Goal: Task Accomplishment & Management: Use online tool/utility

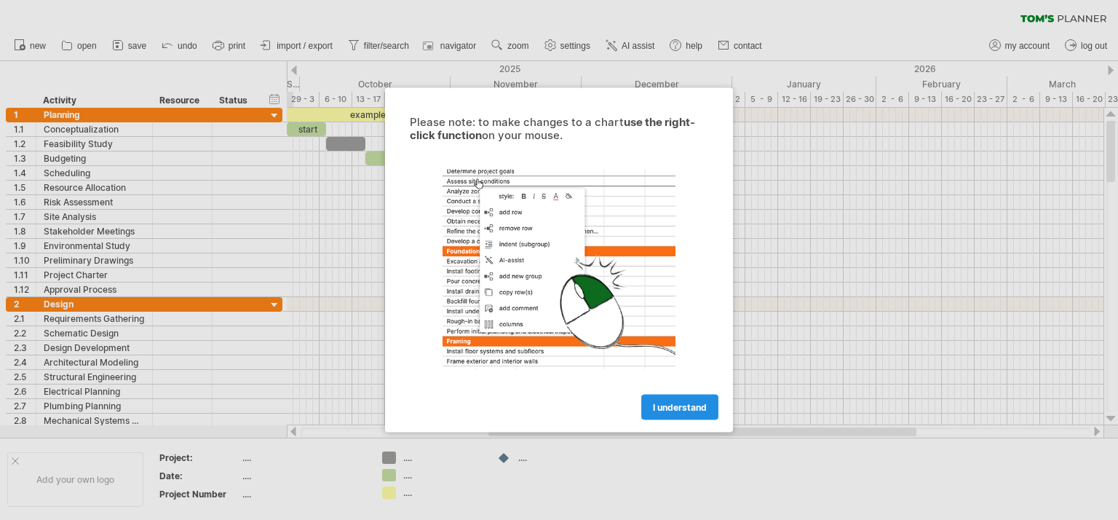
click at [681, 404] on span "I understand" at bounding box center [680, 407] width 54 height 11
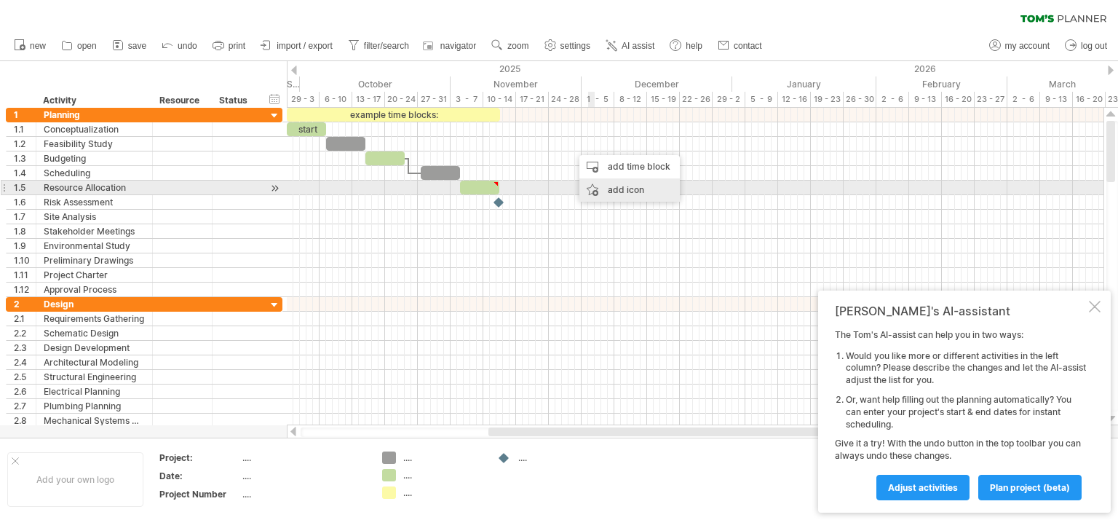
click at [619, 189] on div "add icon" at bounding box center [629, 189] width 100 height 23
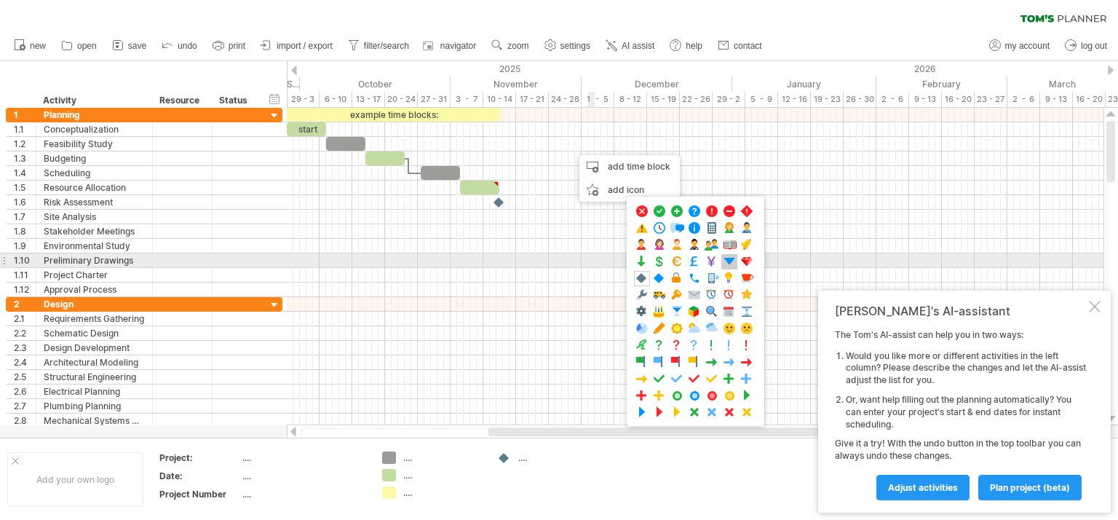
click at [728, 259] on span at bounding box center [729, 262] width 15 height 14
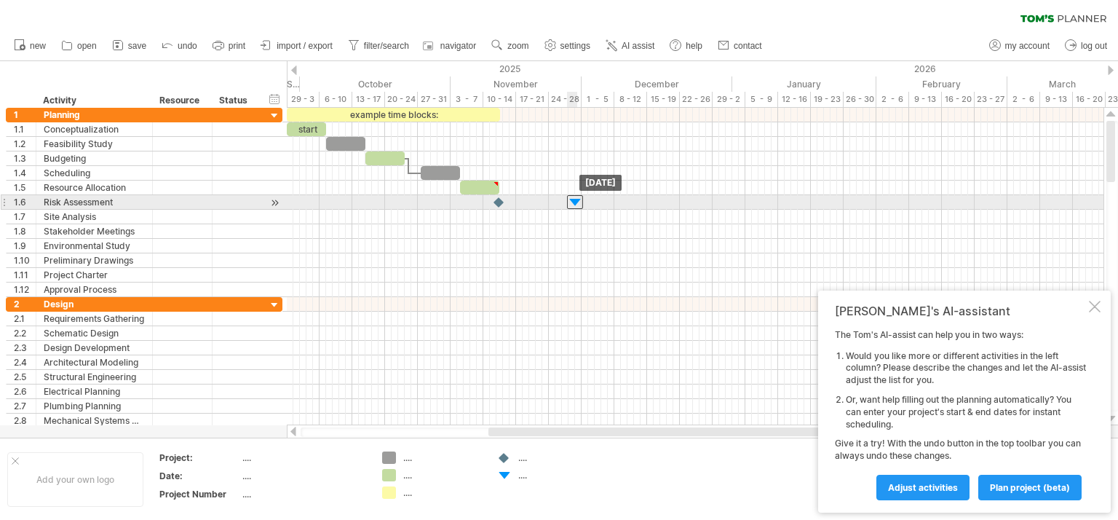
drag, startPoint x: 573, startPoint y: 142, endPoint x: 576, endPoint y: 199, distance: 56.9
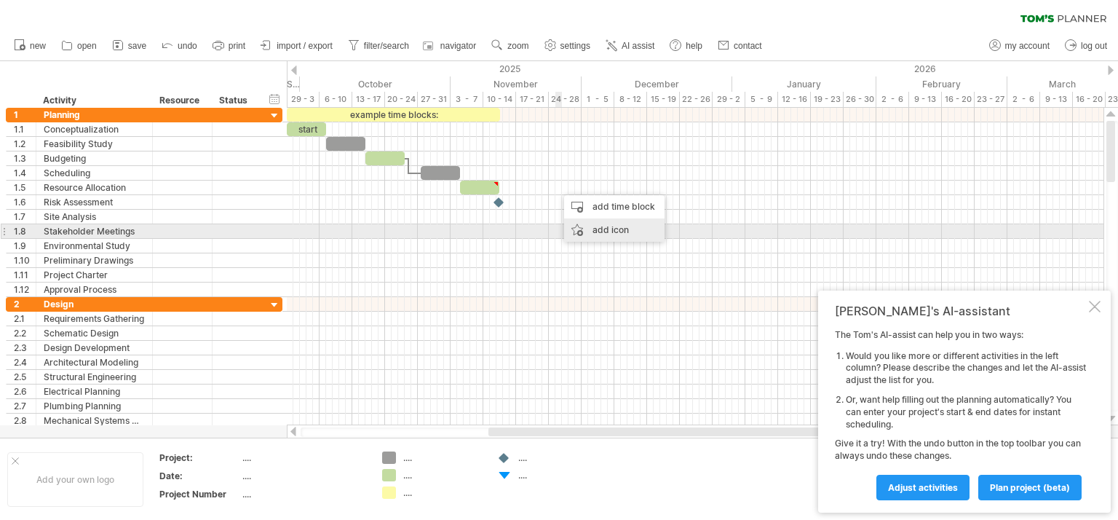
click at [611, 232] on div "add icon" at bounding box center [614, 229] width 100 height 23
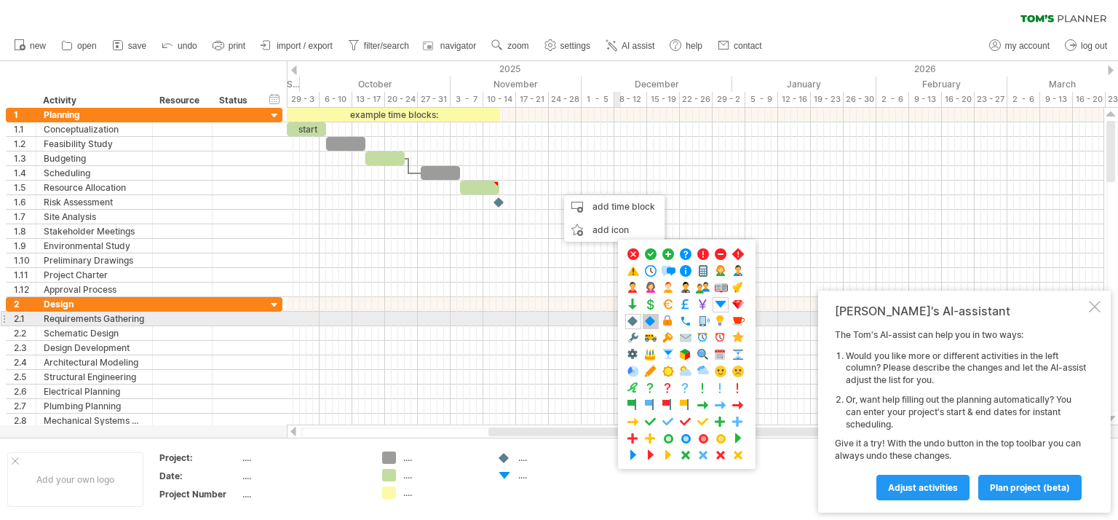
click at [649, 317] on span at bounding box center [650, 321] width 15 height 14
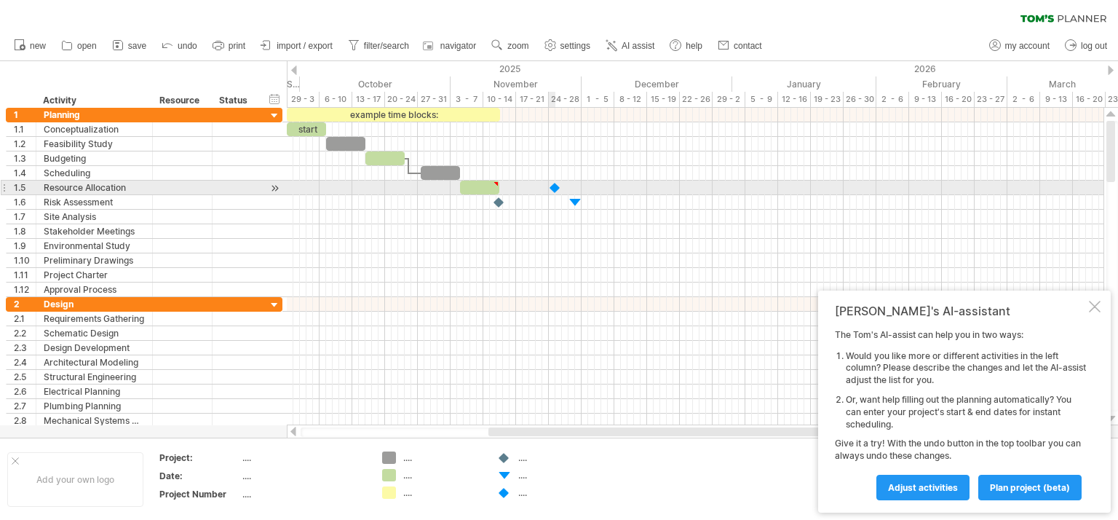
click at [553, 186] on div at bounding box center [555, 188] width 15 height 14
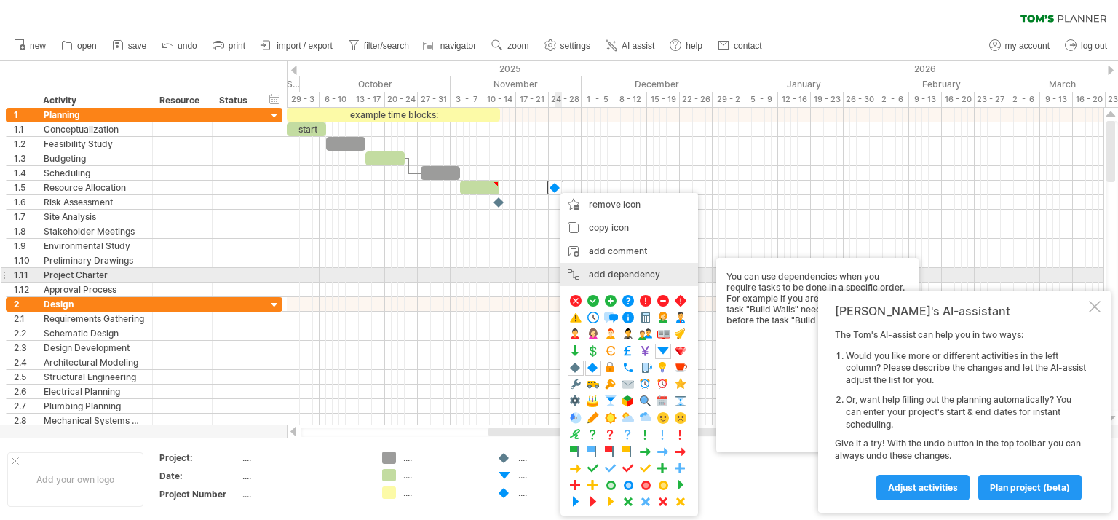
click at [582, 276] on div "add dependency You can use dependencies when you require tasks to be done in a …" at bounding box center [629, 274] width 138 height 23
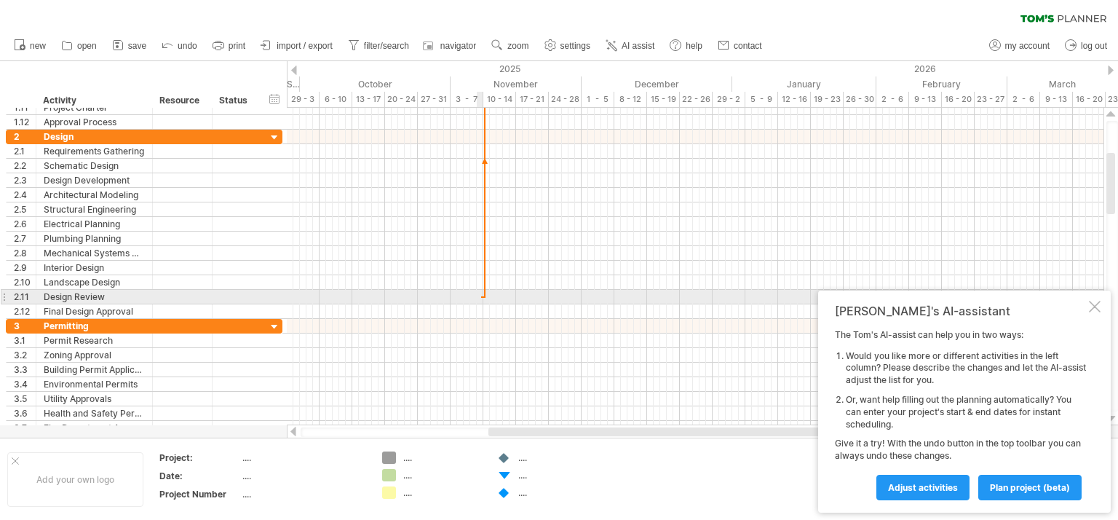
click at [481, 290] on div at bounding box center [695, 297] width 817 height 15
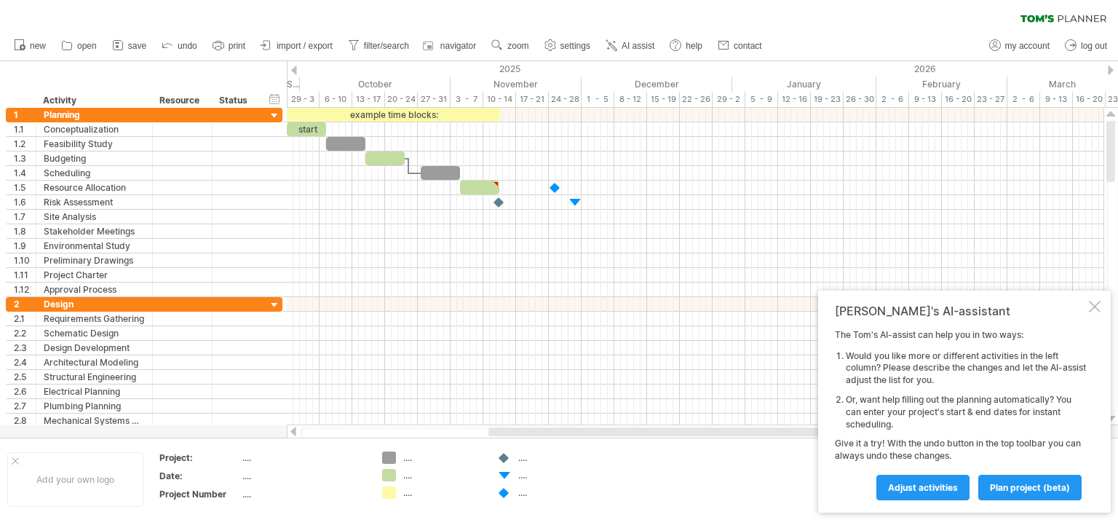
click at [387, 476] on div "Trying to reach [DOMAIN_NAME] Connected again... 0% clear filter new 1" at bounding box center [559, 260] width 1118 height 520
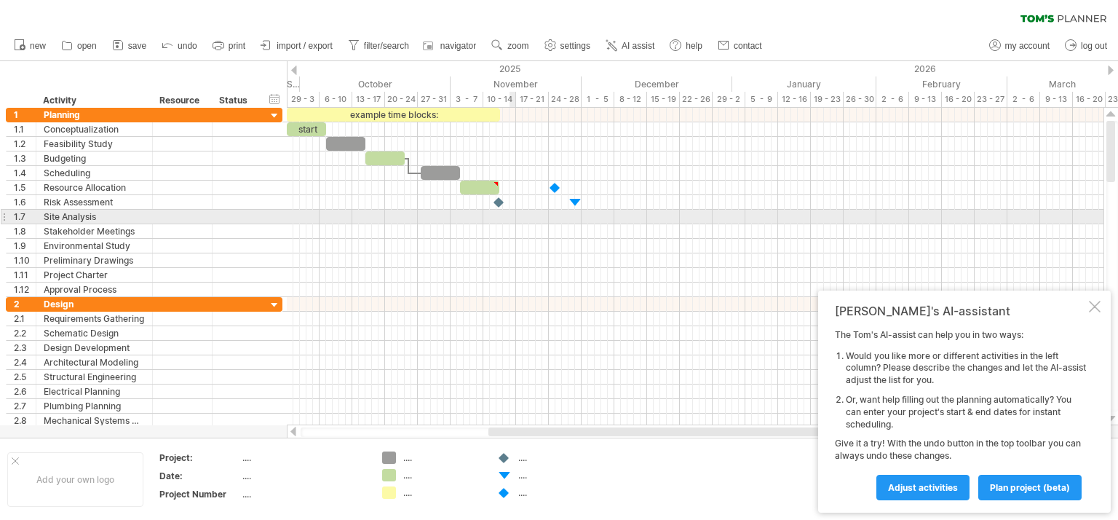
click at [515, 224] on div at bounding box center [695, 231] width 817 height 15
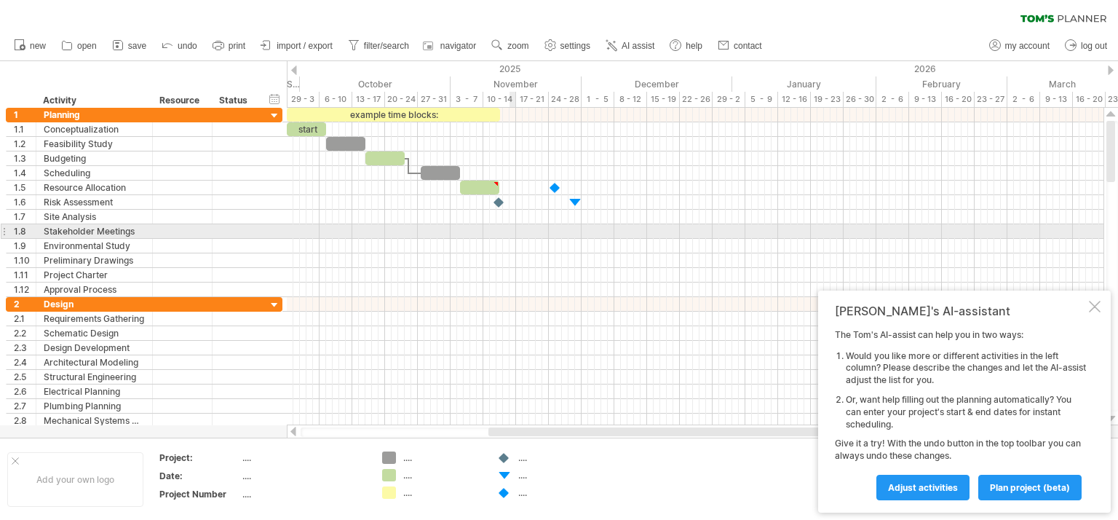
click at [515, 229] on div at bounding box center [695, 231] width 817 height 15
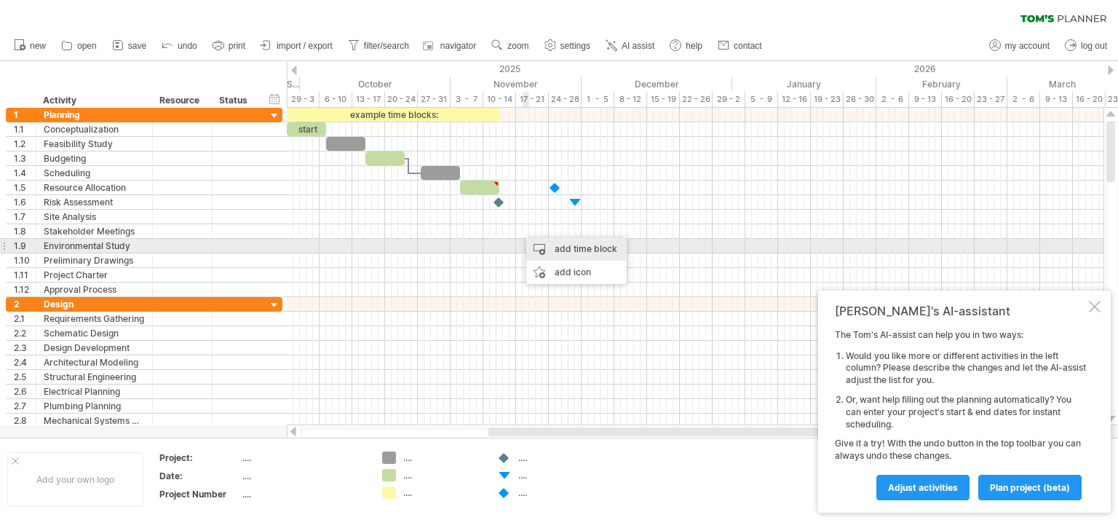
click at [563, 248] on div "add time block" at bounding box center [576, 248] width 100 height 23
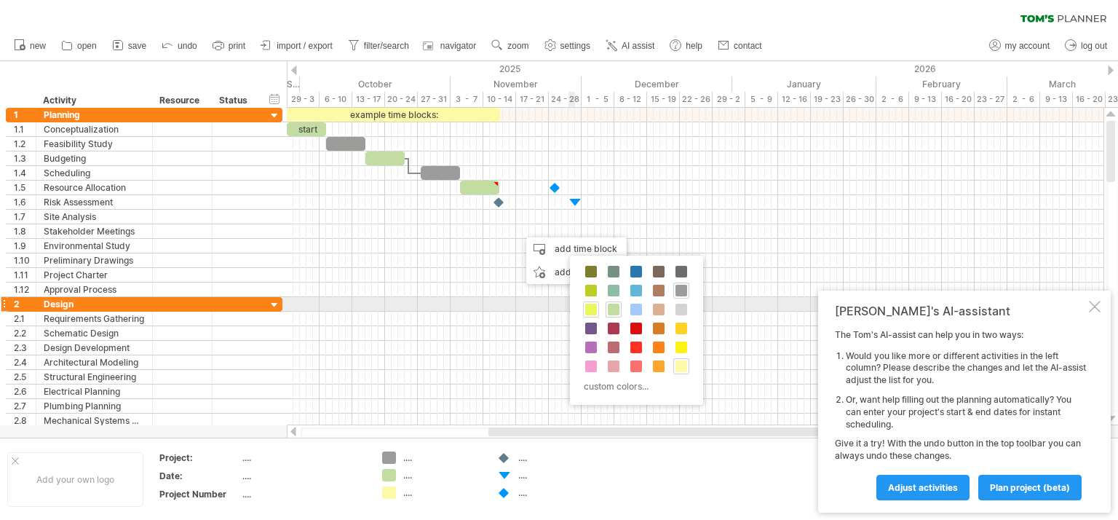
click at [595, 305] on span at bounding box center [591, 310] width 12 height 12
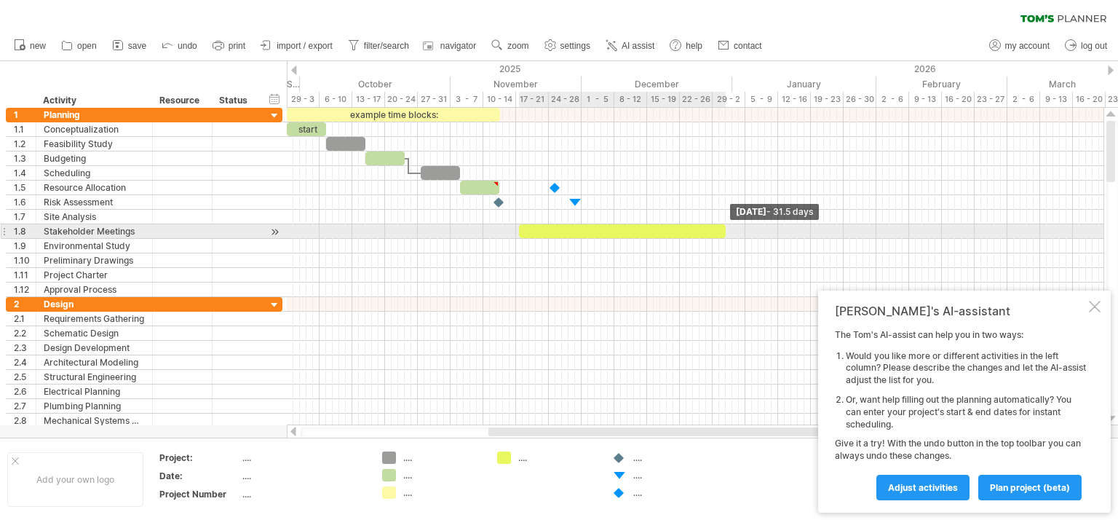
drag, startPoint x: 525, startPoint y: 229, endPoint x: 726, endPoint y: 236, distance: 201.0
click at [726, 236] on span at bounding box center [726, 231] width 6 height 14
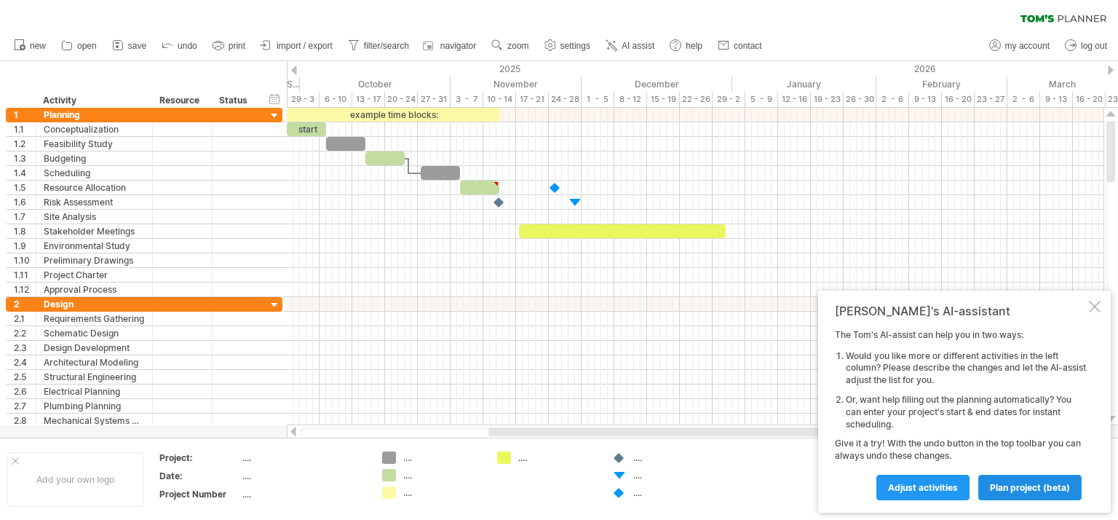
click at [1018, 489] on span "plan project (beta)" at bounding box center [1030, 487] width 80 height 11
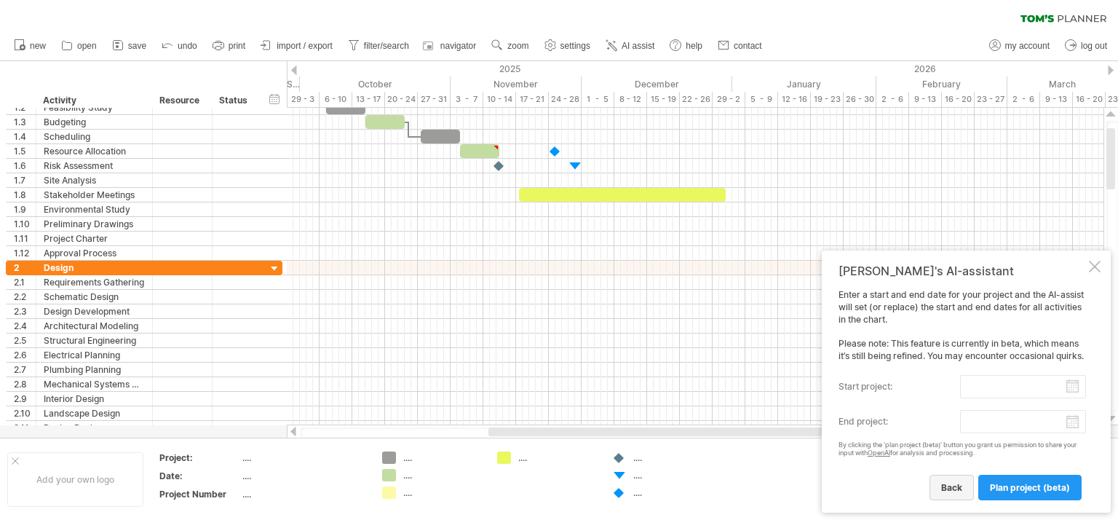
click at [949, 485] on span "back" at bounding box center [951, 487] width 21 height 11
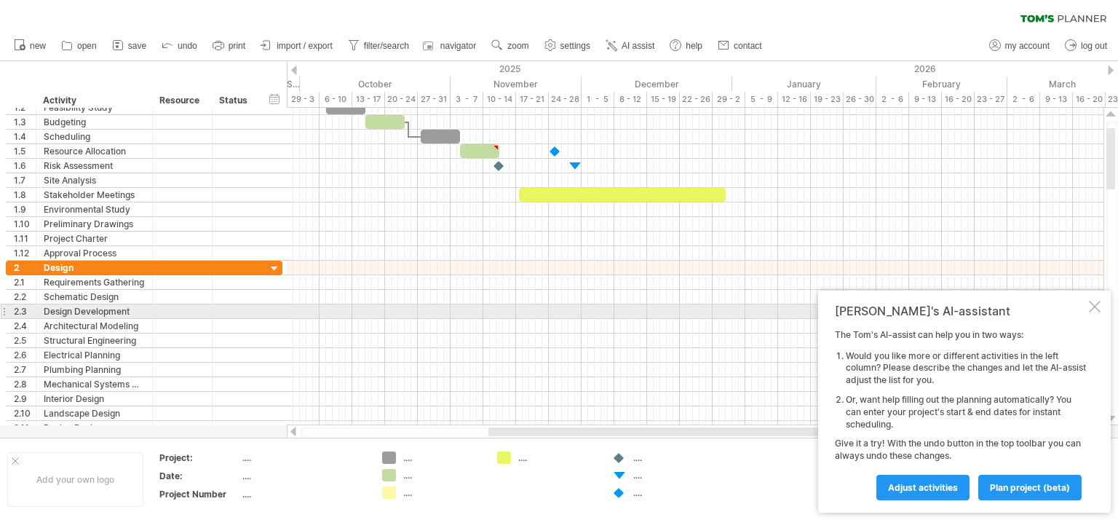
click at [1098, 309] on div at bounding box center [1095, 307] width 12 height 12
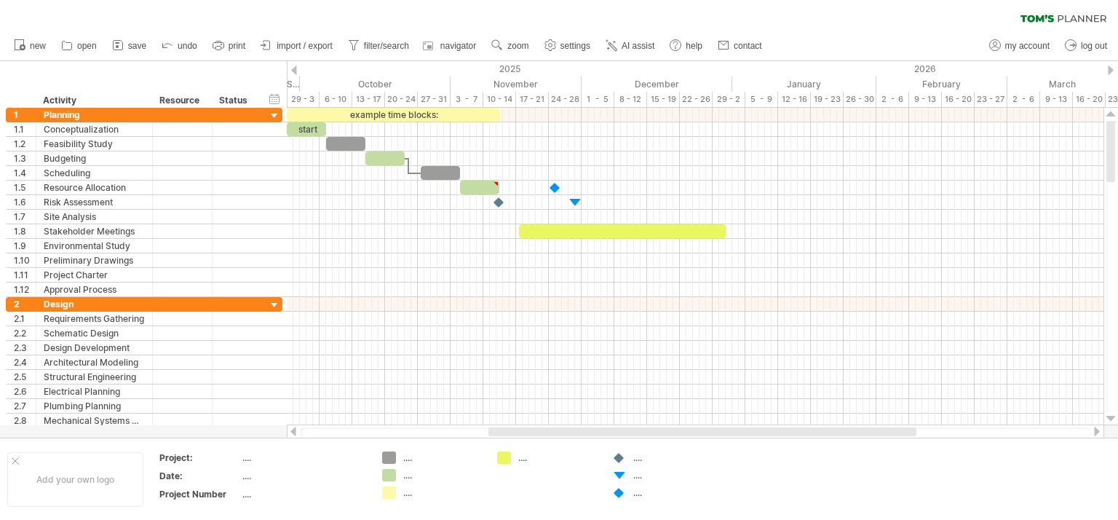
click at [1110, 68] on div at bounding box center [1111, 70] width 6 height 9
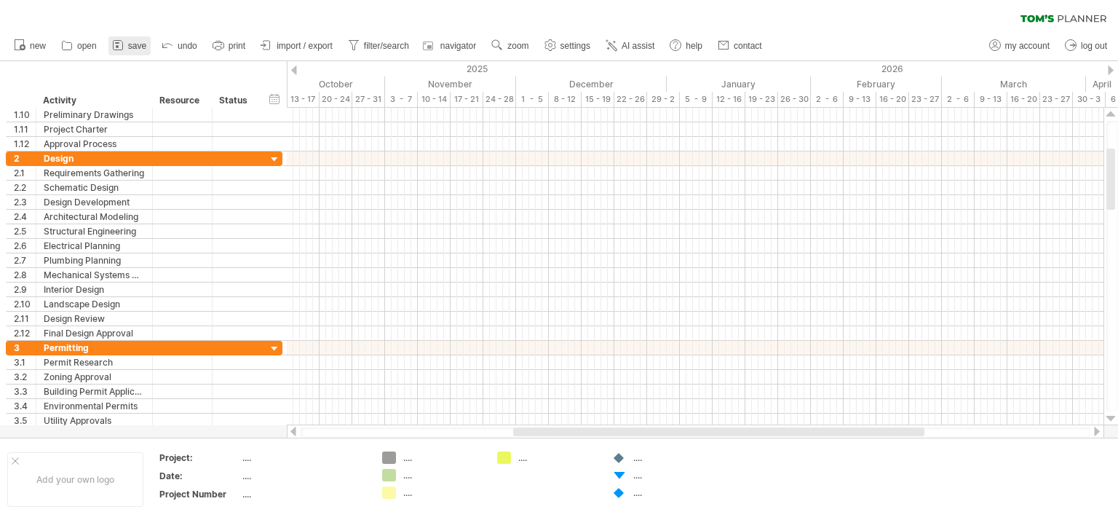
click at [130, 49] on span "save" at bounding box center [137, 46] width 18 height 10
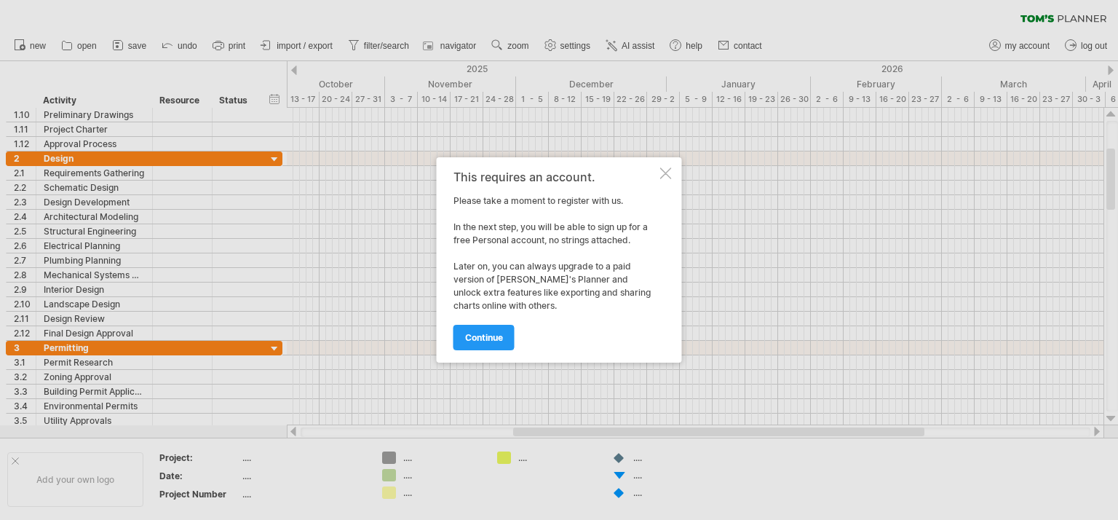
click at [670, 173] on div at bounding box center [666, 173] width 12 height 12
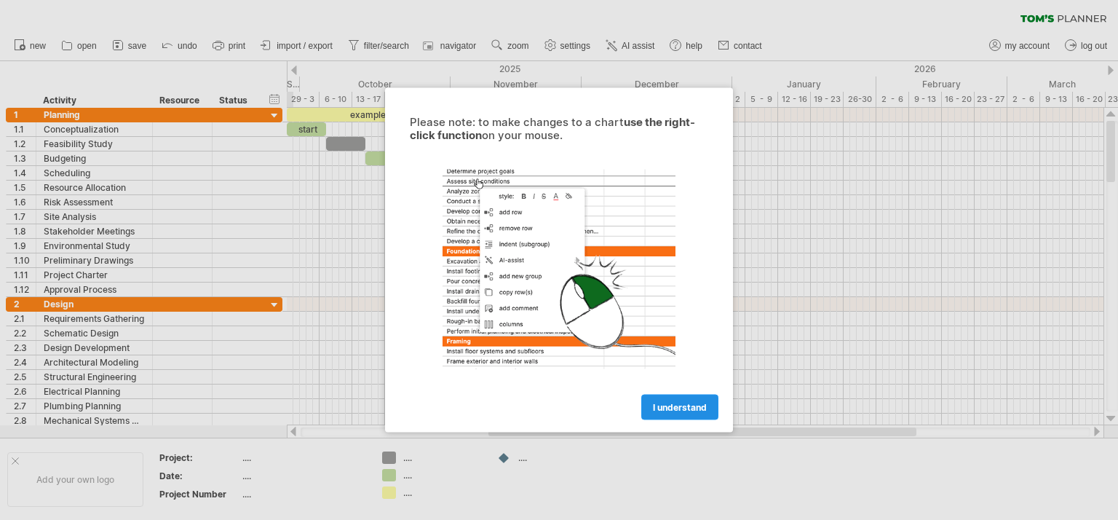
click at [695, 408] on span "I understand" at bounding box center [680, 407] width 54 height 11
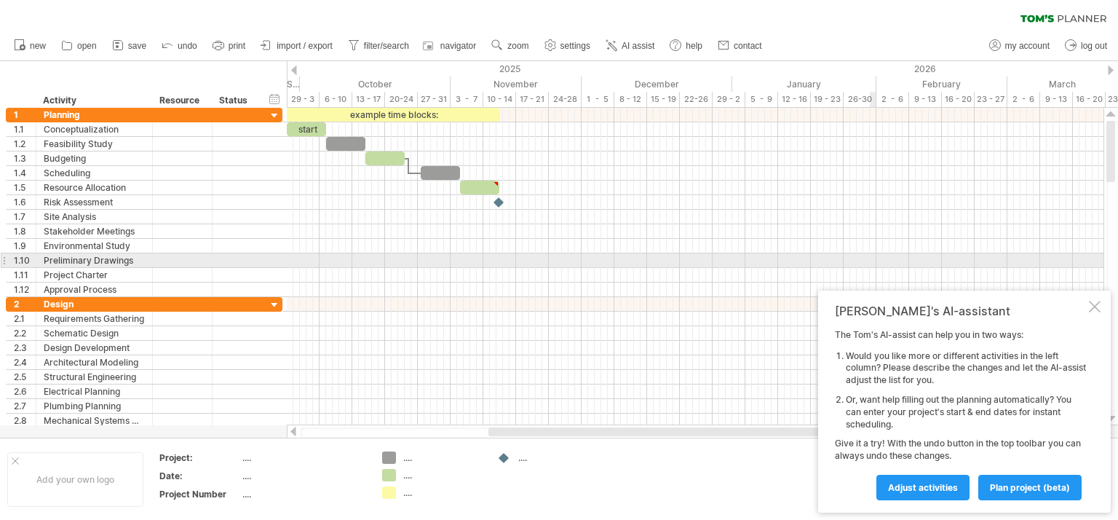
drag, startPoint x: 1029, startPoint y: 304, endPoint x: 871, endPoint y: 266, distance: 163.1
click at [871, 266] on div "Trying to reach [DOMAIN_NAME] Connected again... 0% clear filter new 1" at bounding box center [559, 260] width 1118 height 520
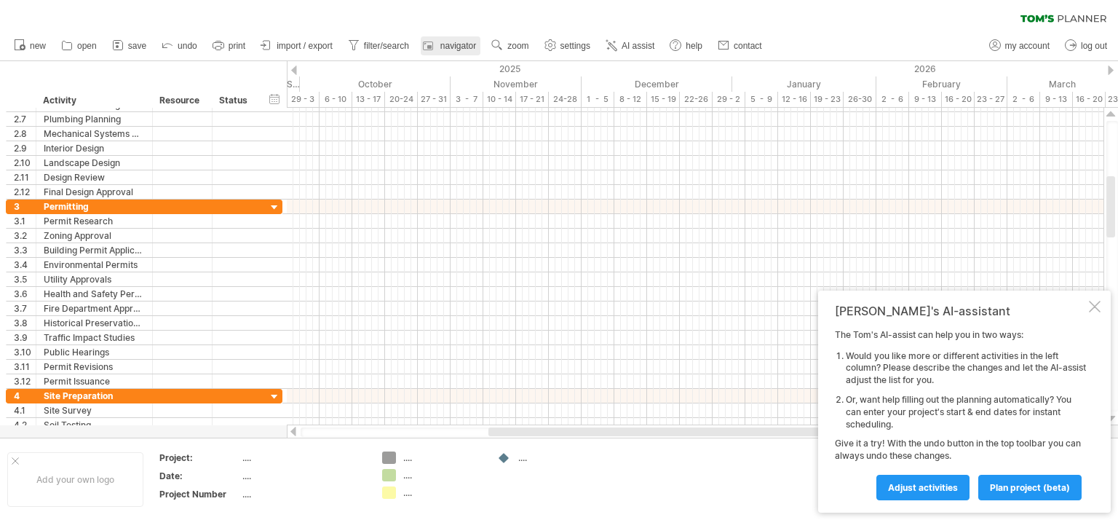
click at [454, 46] on span "navigator" at bounding box center [458, 46] width 36 height 10
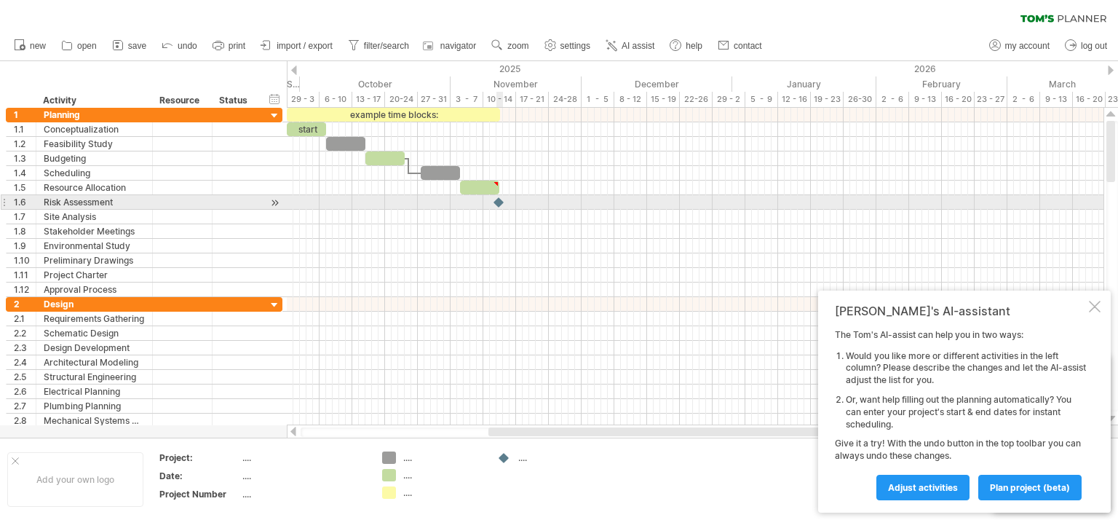
click at [498, 200] on div at bounding box center [499, 202] width 15 height 14
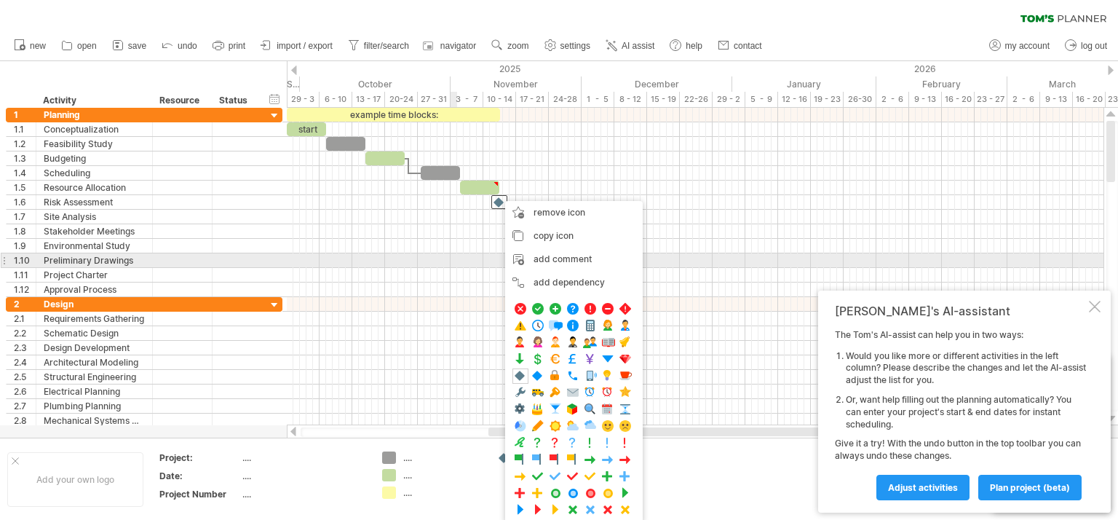
click at [456, 261] on div at bounding box center [695, 260] width 817 height 15
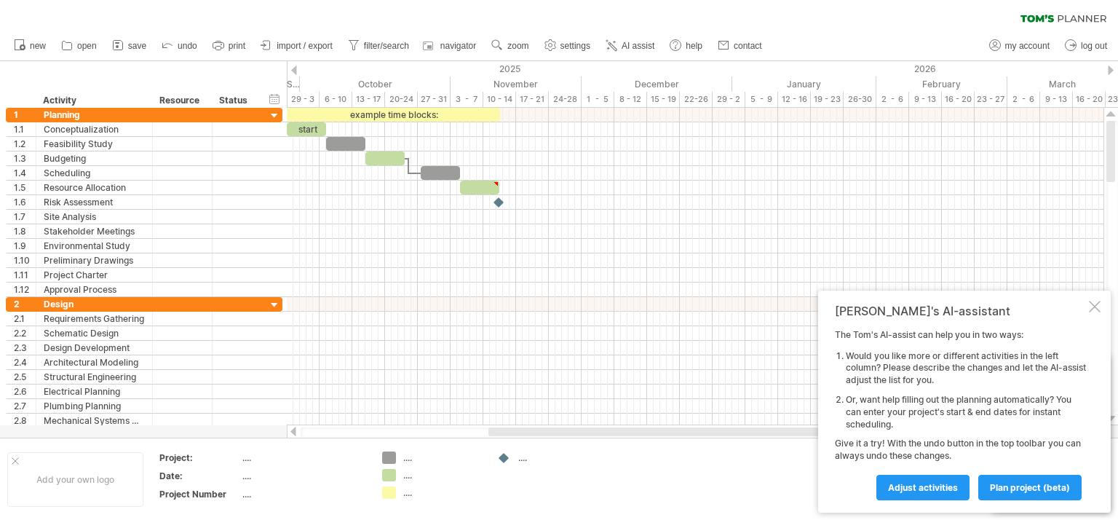
click at [391, 476] on div "Trying to reach [DOMAIN_NAME] Connected again... 0% clear filter new 1" at bounding box center [559, 260] width 1118 height 520
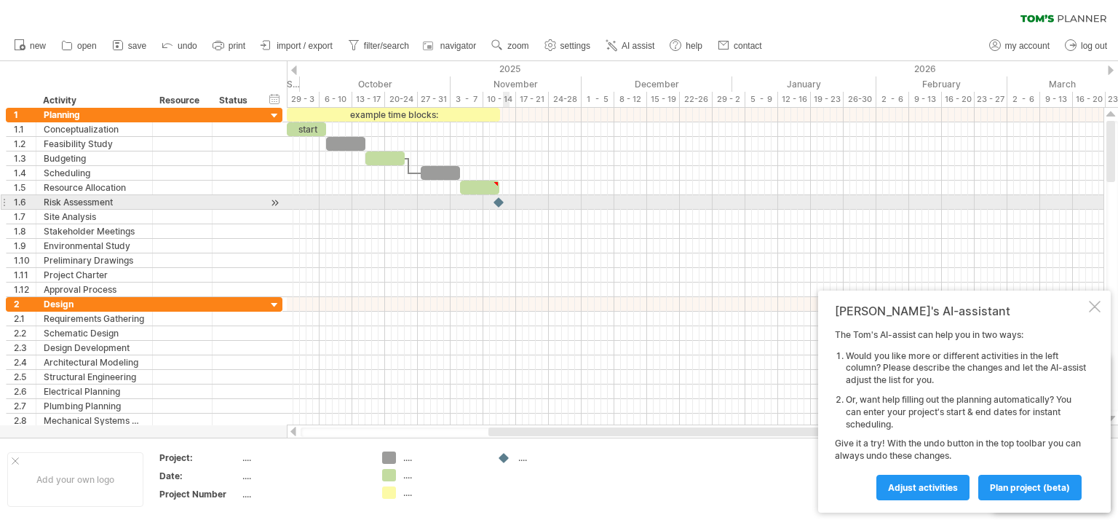
click at [503, 197] on div at bounding box center [499, 202] width 15 height 14
click at [511, 200] on div at bounding box center [695, 202] width 817 height 15
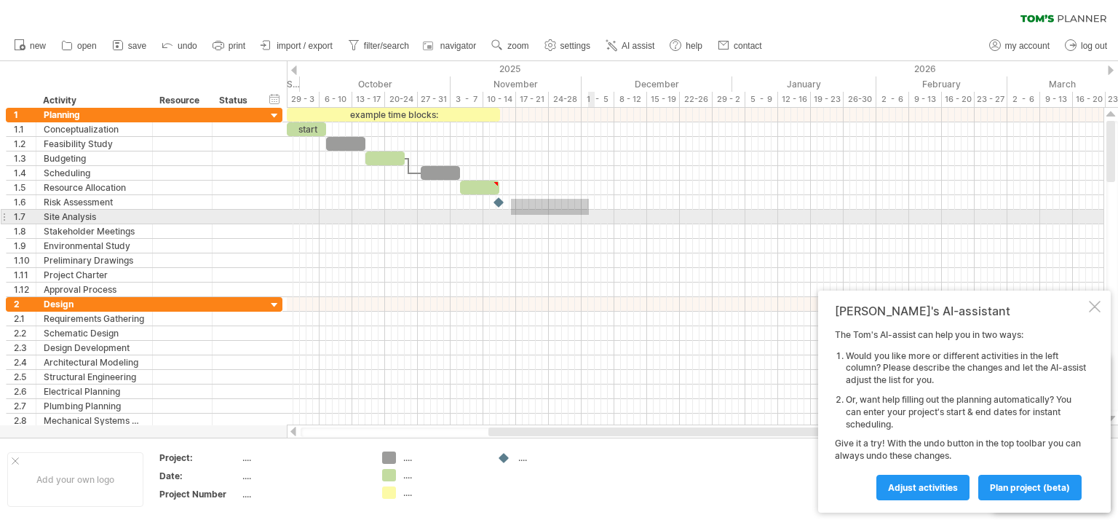
drag, startPoint x: 511, startPoint y: 199, endPoint x: 589, endPoint y: 215, distance: 79.5
click at [589, 215] on div at bounding box center [695, 202] width 817 height 189
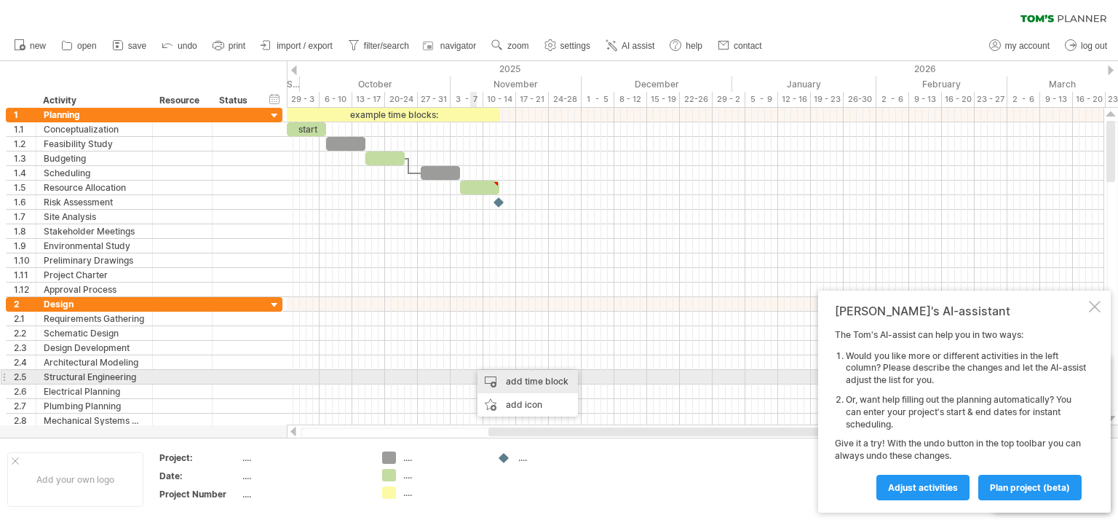
click at [524, 381] on div "add time block" at bounding box center [528, 381] width 100 height 23
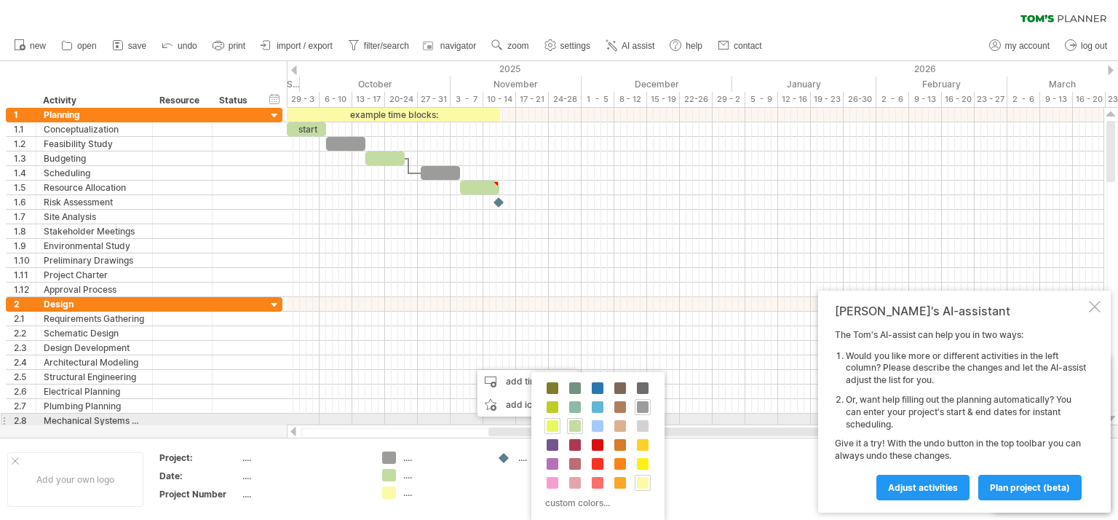
click at [555, 420] on span at bounding box center [553, 426] width 12 height 12
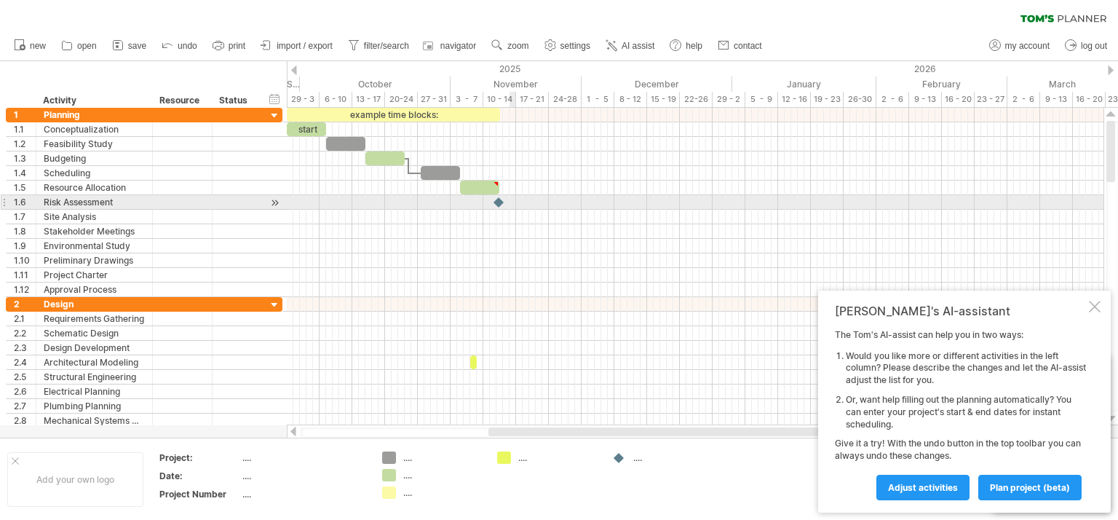
click at [510, 199] on div at bounding box center [695, 202] width 817 height 15
drag, startPoint x: 510, startPoint y: 199, endPoint x: 552, endPoint y: 206, distance: 42.1
click at [552, 206] on div at bounding box center [695, 202] width 817 height 15
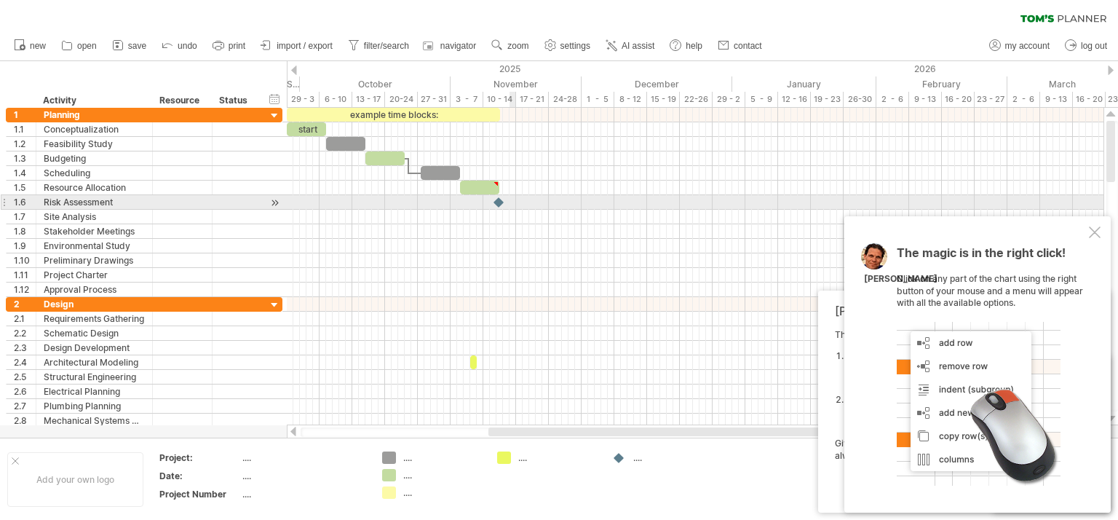
click at [511, 202] on div at bounding box center [695, 202] width 817 height 15
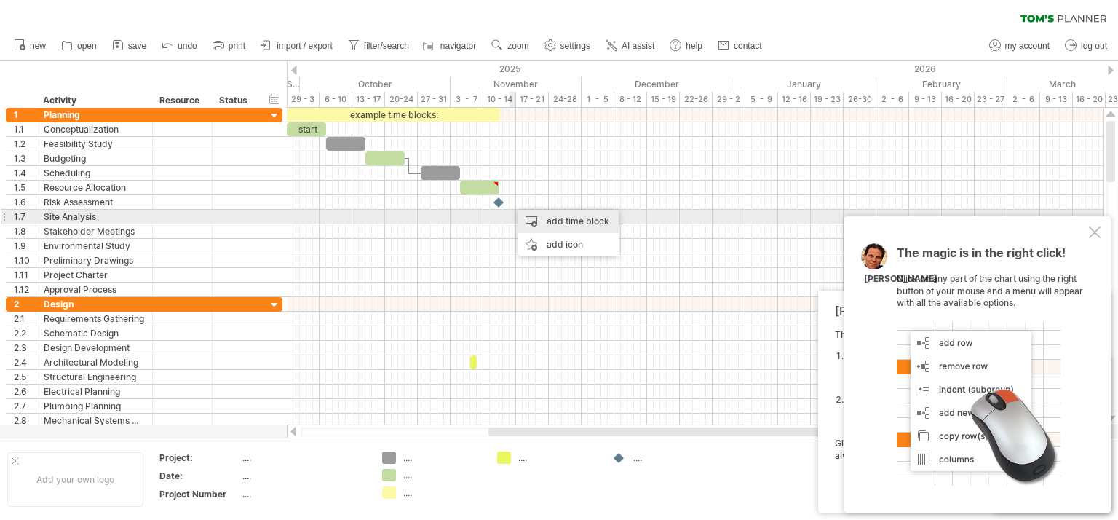
click at [548, 220] on div "add time block" at bounding box center [568, 221] width 100 height 23
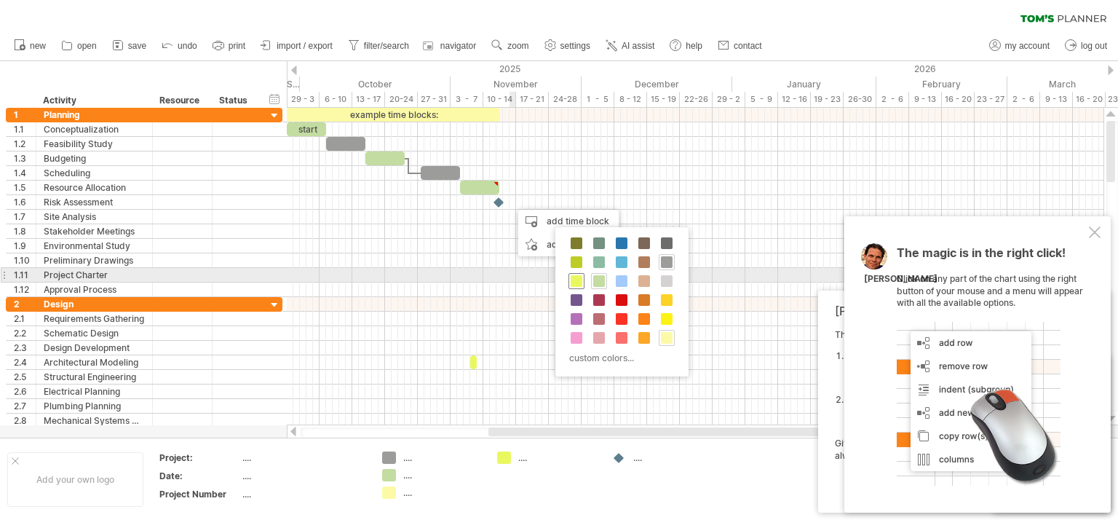
click at [575, 282] on span at bounding box center [577, 281] width 12 height 12
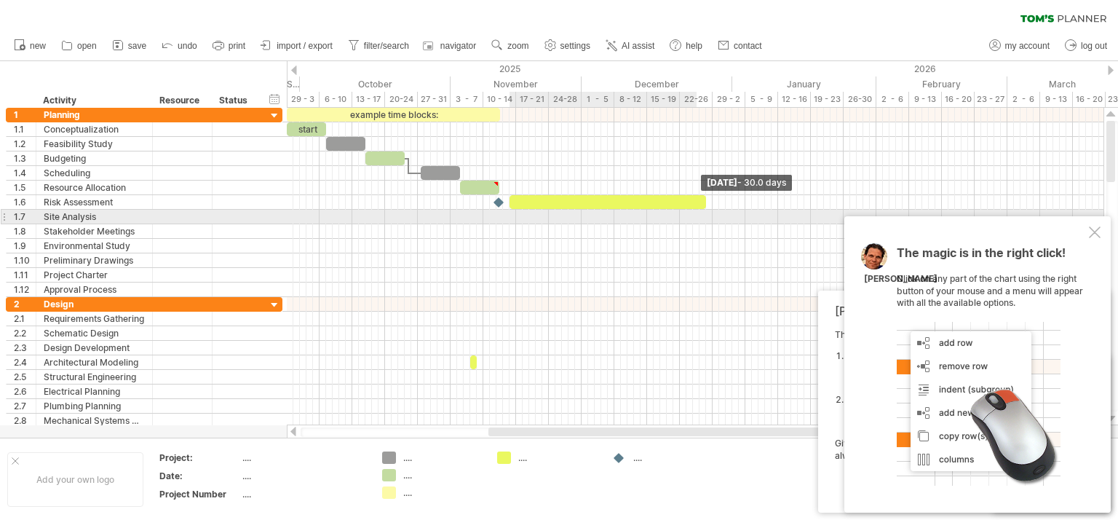
drag, startPoint x: 515, startPoint y: 200, endPoint x: 706, endPoint y: 215, distance: 191.3
click at [706, 215] on div "example time blocks: start [DATE] - 30.0 days" at bounding box center [695, 266] width 817 height 317
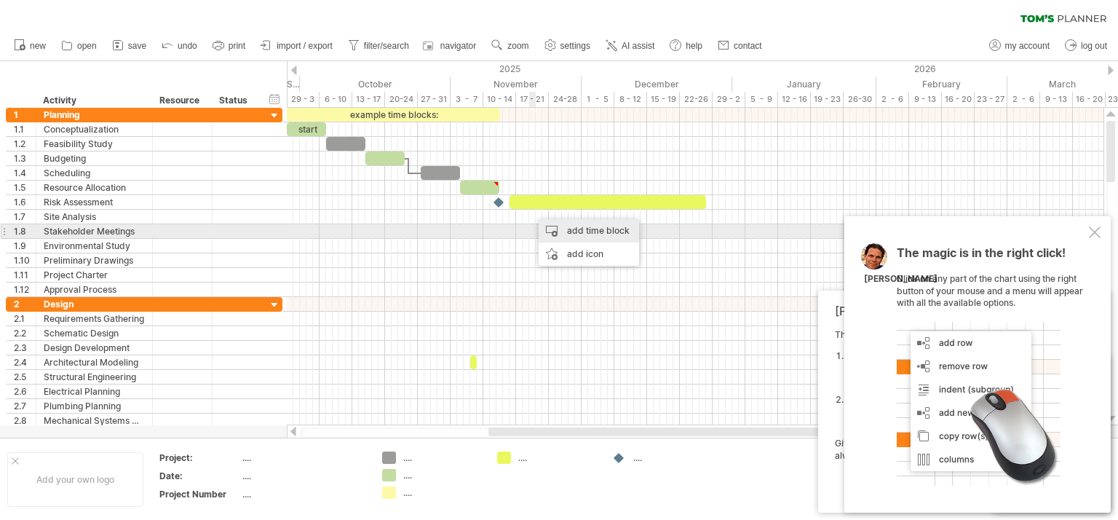
click at [566, 230] on div "add time block" at bounding box center [589, 230] width 100 height 23
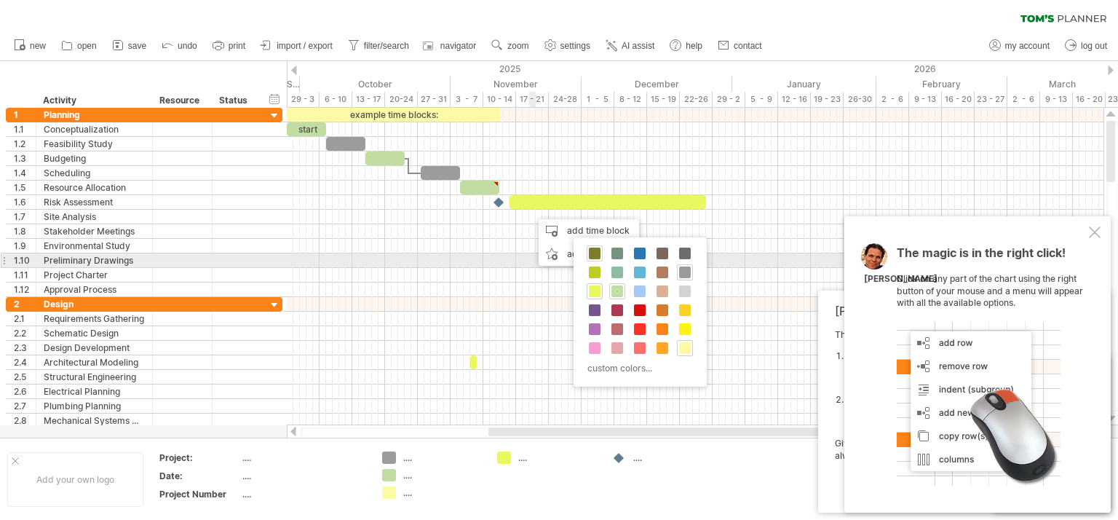
click at [595, 253] on span at bounding box center [595, 253] width 12 height 12
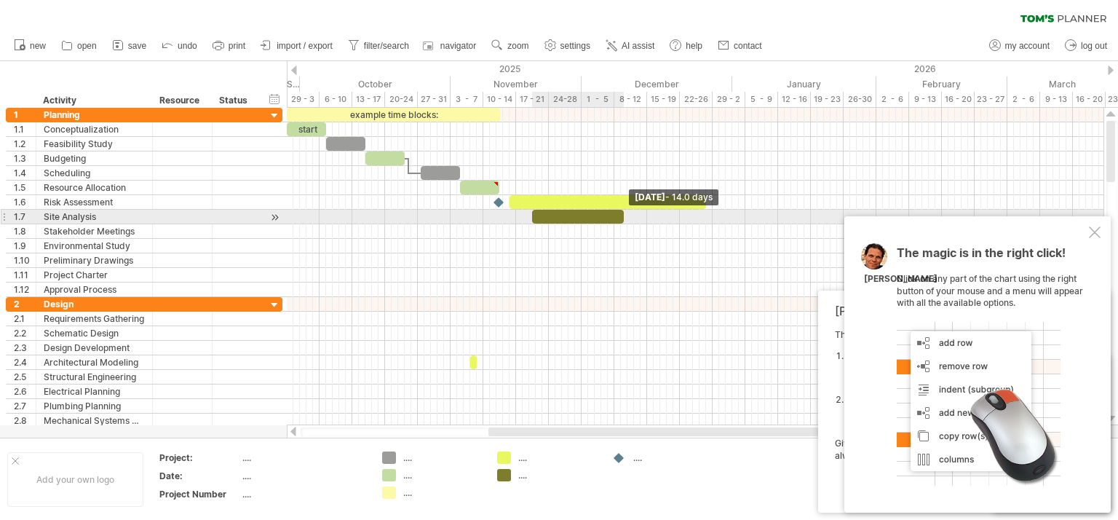
drag, startPoint x: 537, startPoint y: 218, endPoint x: 623, endPoint y: 218, distance: 85.9
click at [623, 218] on span at bounding box center [624, 217] width 6 height 14
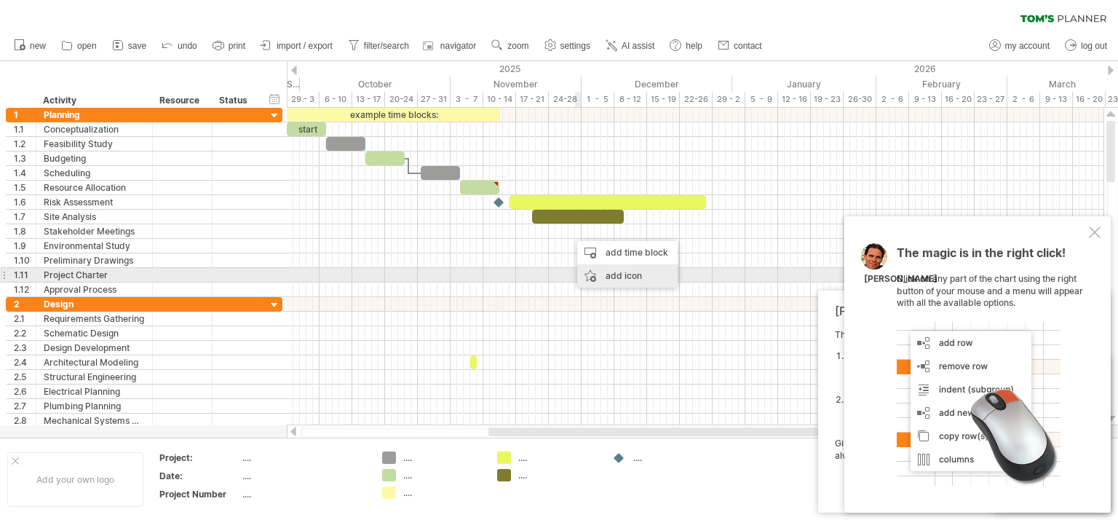
click at [628, 279] on div "add icon" at bounding box center [627, 275] width 100 height 23
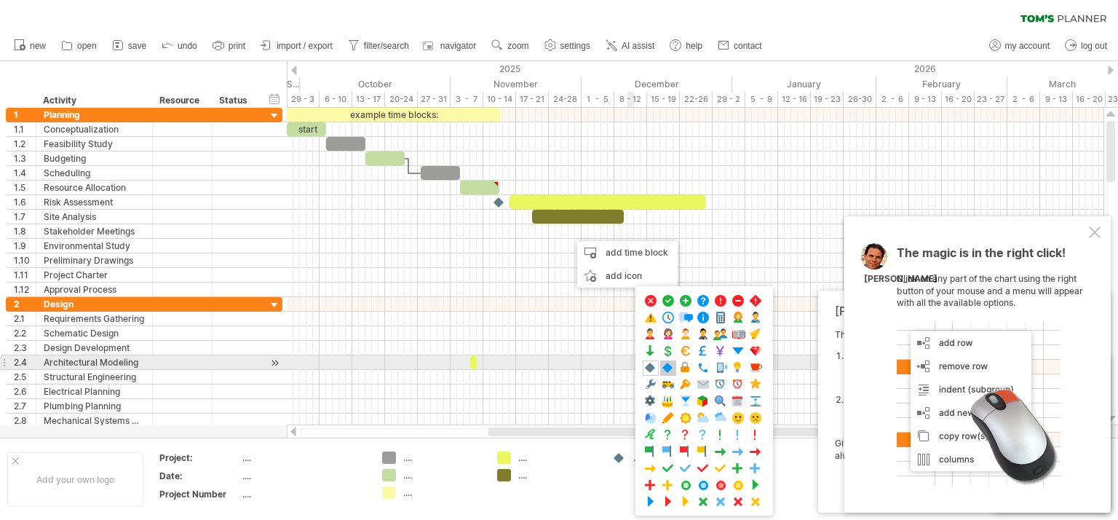
click at [667, 365] on span at bounding box center [668, 368] width 15 height 14
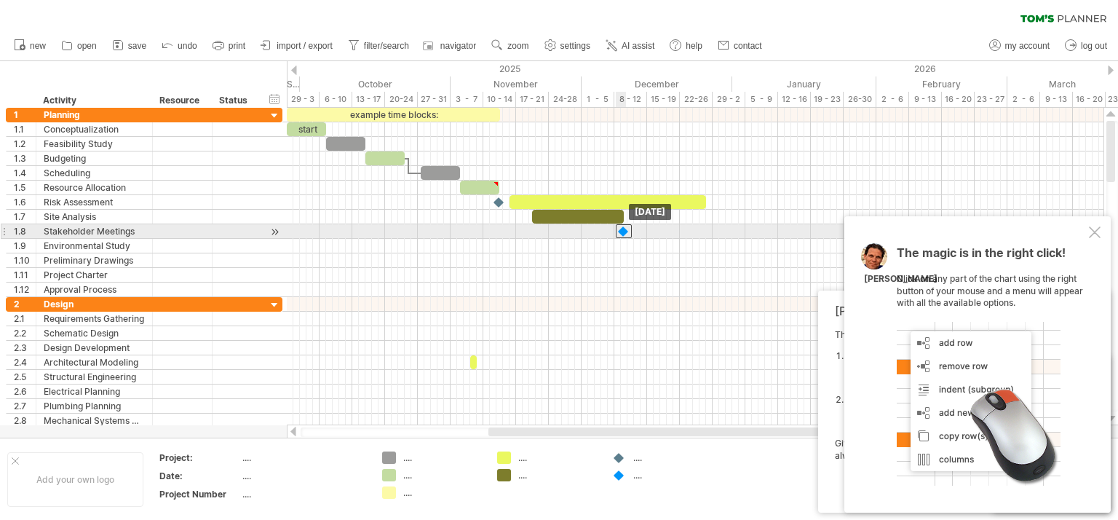
drag, startPoint x: 564, startPoint y: 229, endPoint x: 620, endPoint y: 231, distance: 56.1
click at [620, 231] on div at bounding box center [624, 231] width 16 height 14
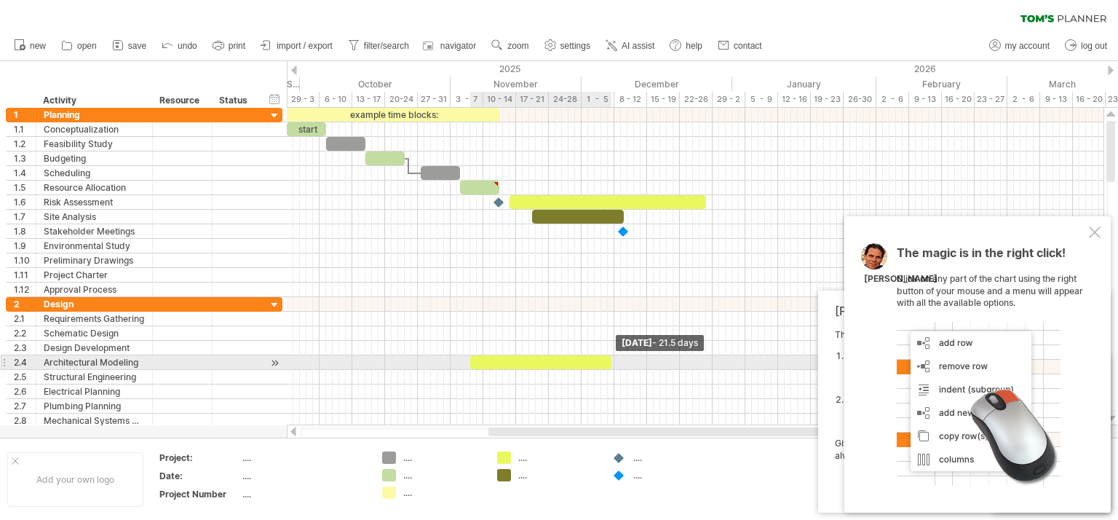
drag, startPoint x: 475, startPoint y: 359, endPoint x: 610, endPoint y: 367, distance: 134.9
click at [610, 367] on div "example time blocks: start [DATE] - 21.5 days" at bounding box center [695, 266] width 817 height 317
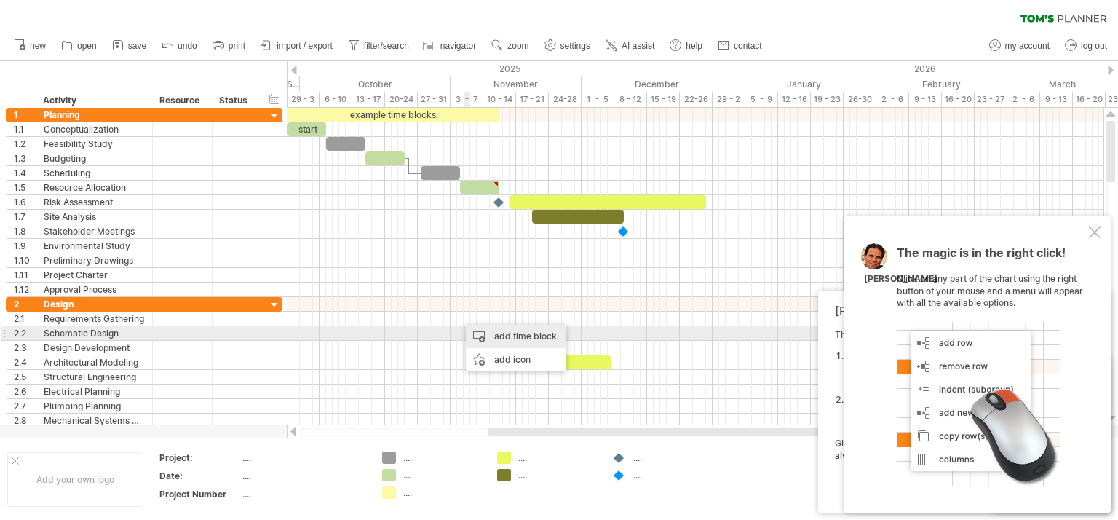
click at [498, 337] on div "add time block" at bounding box center [516, 336] width 100 height 23
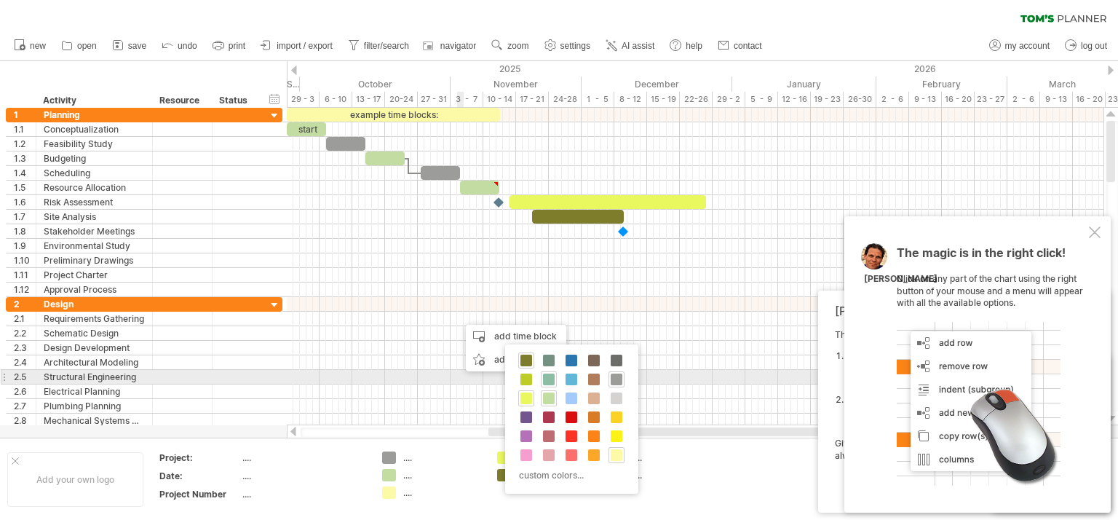
click at [548, 379] on span at bounding box center [549, 379] width 12 height 12
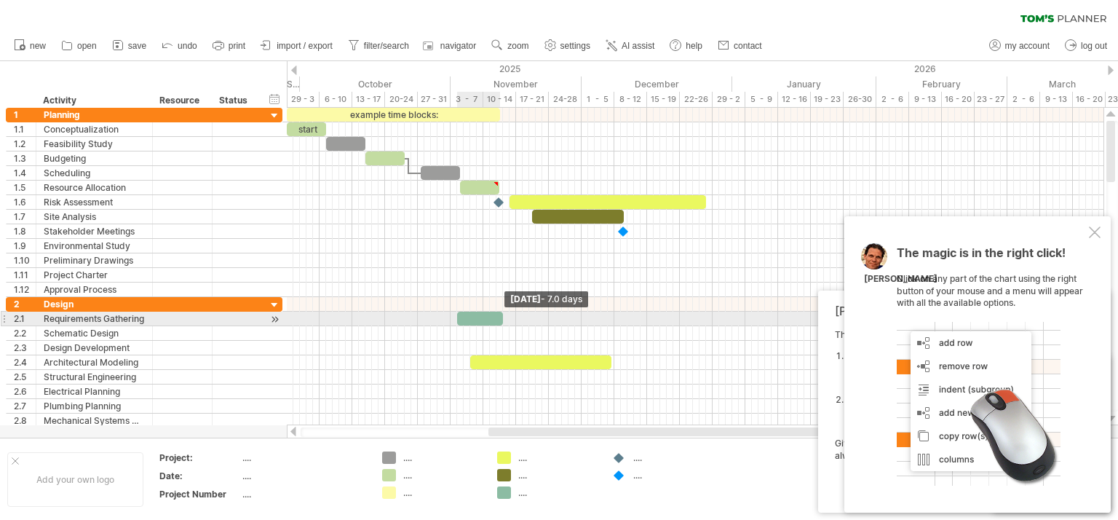
drag, startPoint x: 460, startPoint y: 319, endPoint x: 498, endPoint y: 320, distance: 37.9
click at [498, 320] on div at bounding box center [480, 319] width 46 height 14
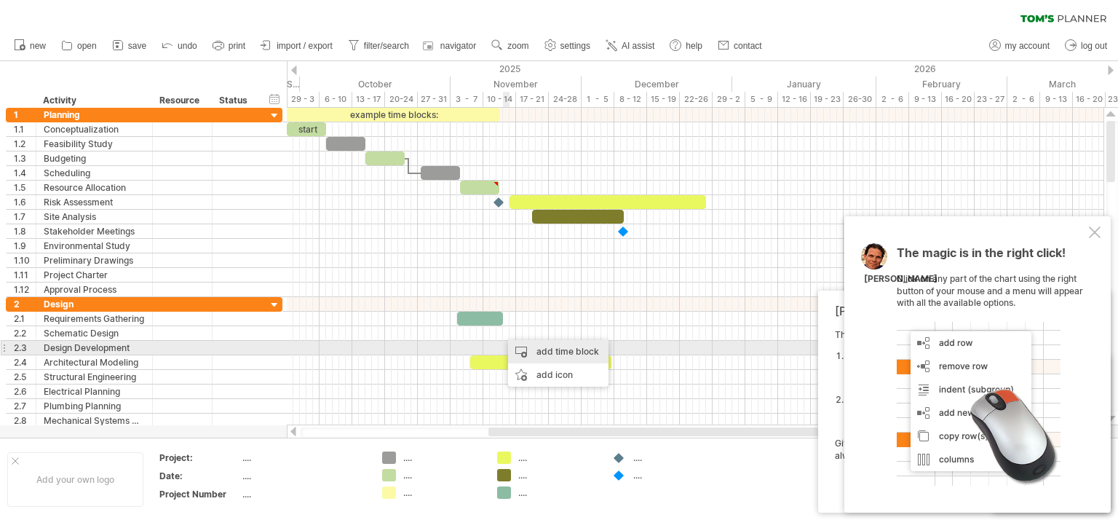
click at [544, 350] on div "add time block" at bounding box center [558, 351] width 100 height 23
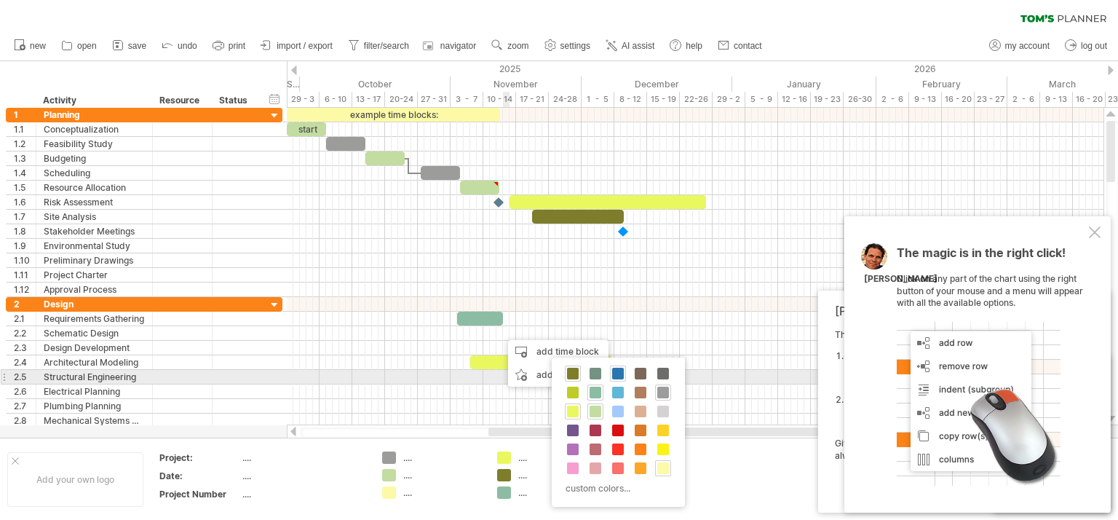
click at [612, 373] on span at bounding box center [618, 374] width 12 height 12
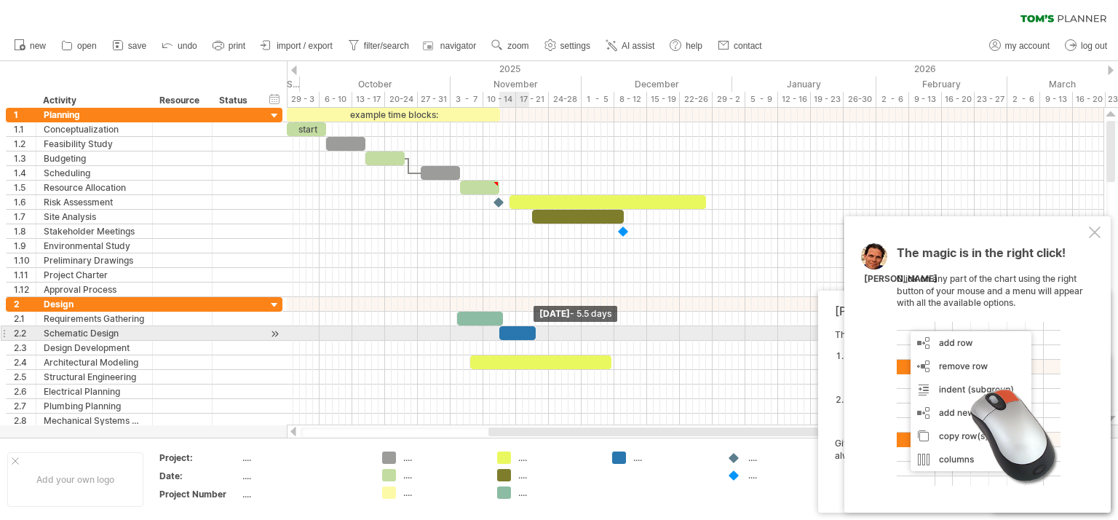
drag, startPoint x: 506, startPoint y: 330, endPoint x: 534, endPoint y: 331, distance: 28.4
click at [534, 331] on span at bounding box center [536, 333] width 6 height 14
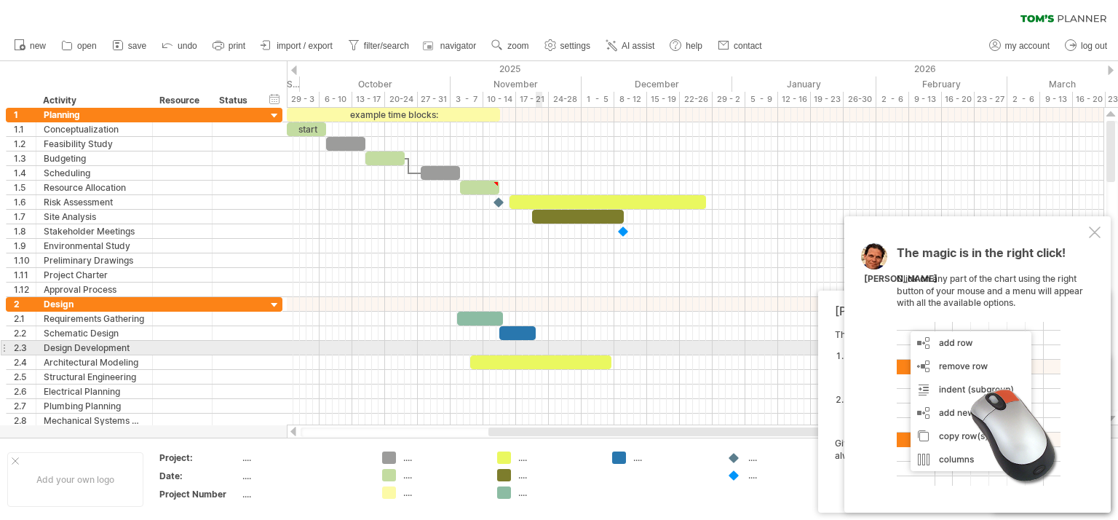
click at [536, 346] on div at bounding box center [695, 348] width 817 height 15
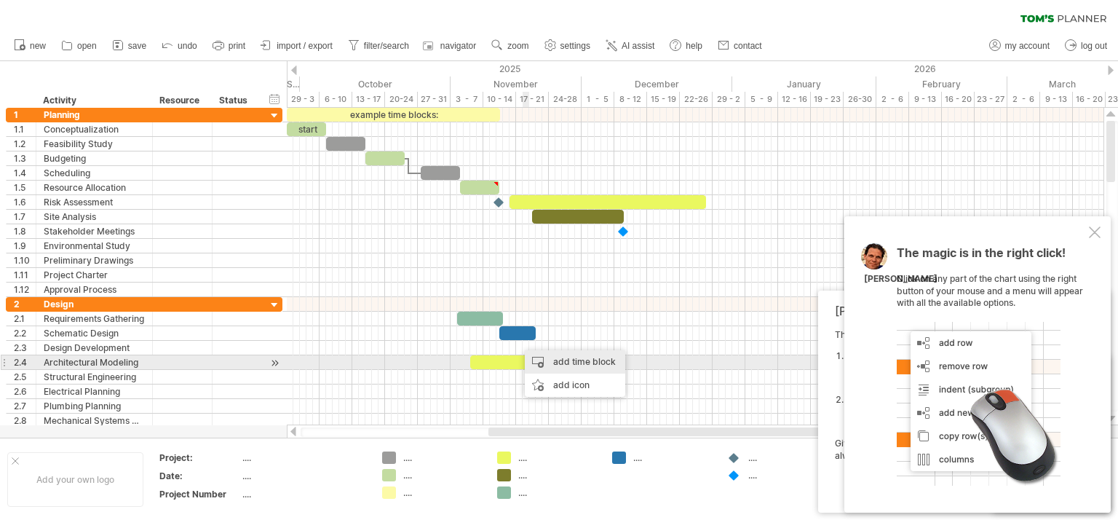
click at [550, 363] on div "add time block" at bounding box center [575, 361] width 100 height 23
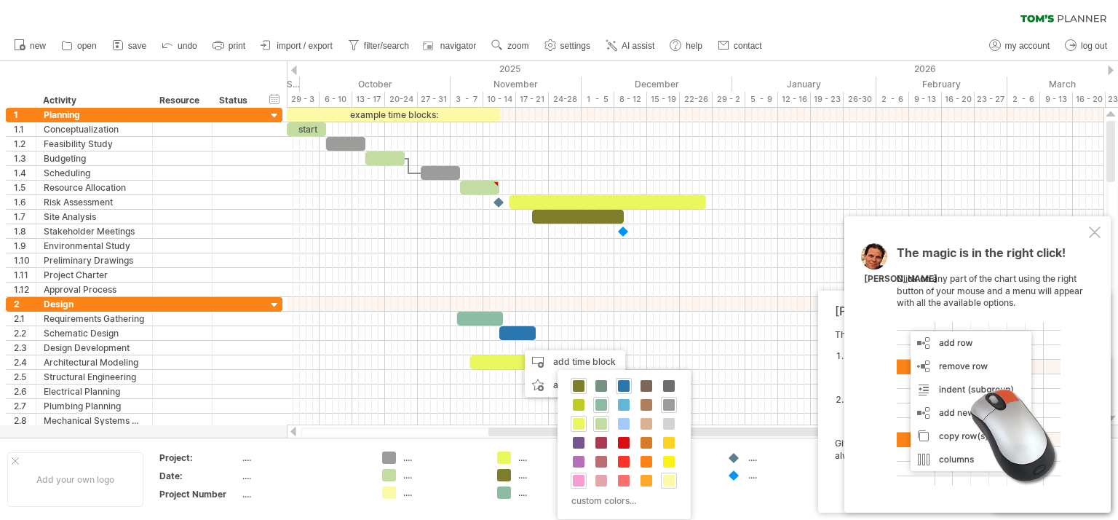
click at [580, 478] on span at bounding box center [579, 481] width 12 height 12
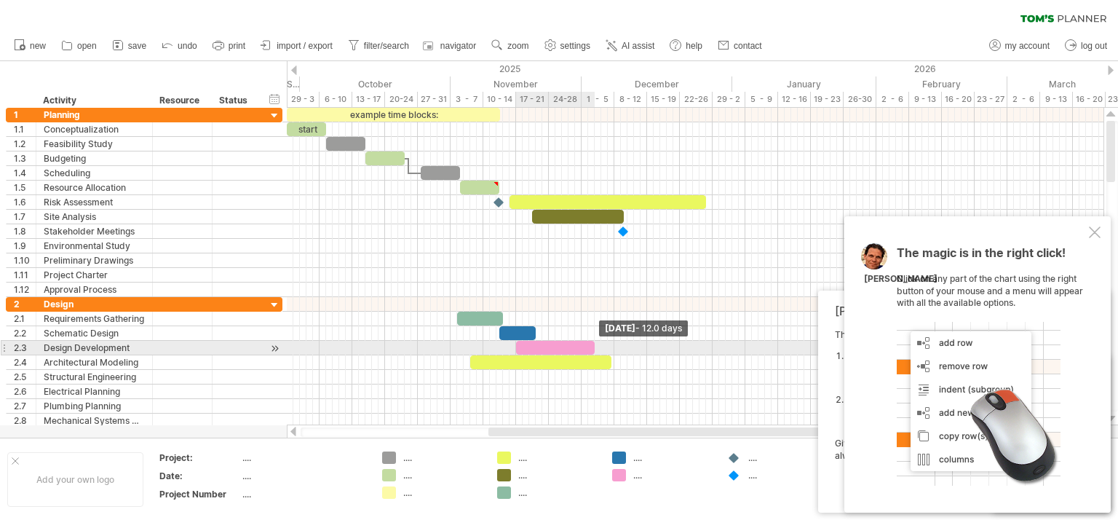
drag, startPoint x: 523, startPoint y: 346, endPoint x: 595, endPoint y: 346, distance: 72.1
click at [595, 346] on span at bounding box center [595, 348] width 6 height 14
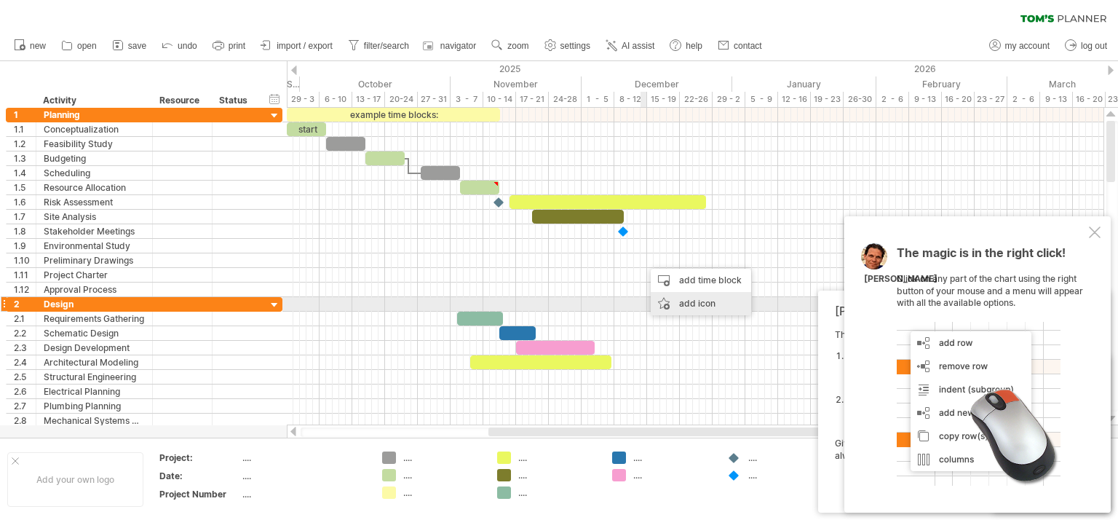
click at [681, 301] on div "add icon" at bounding box center [701, 303] width 100 height 23
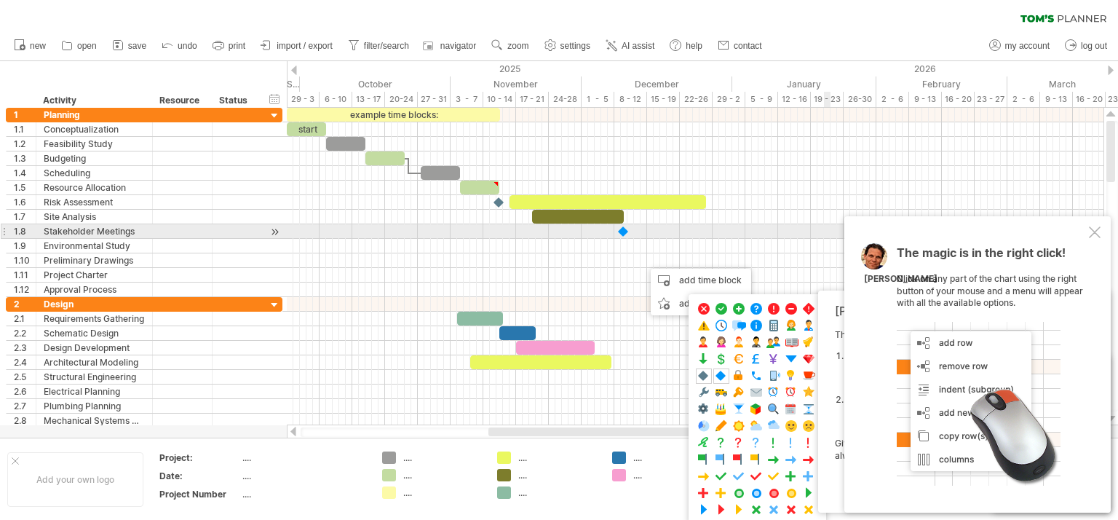
click at [1091, 232] on div at bounding box center [1095, 232] width 12 height 12
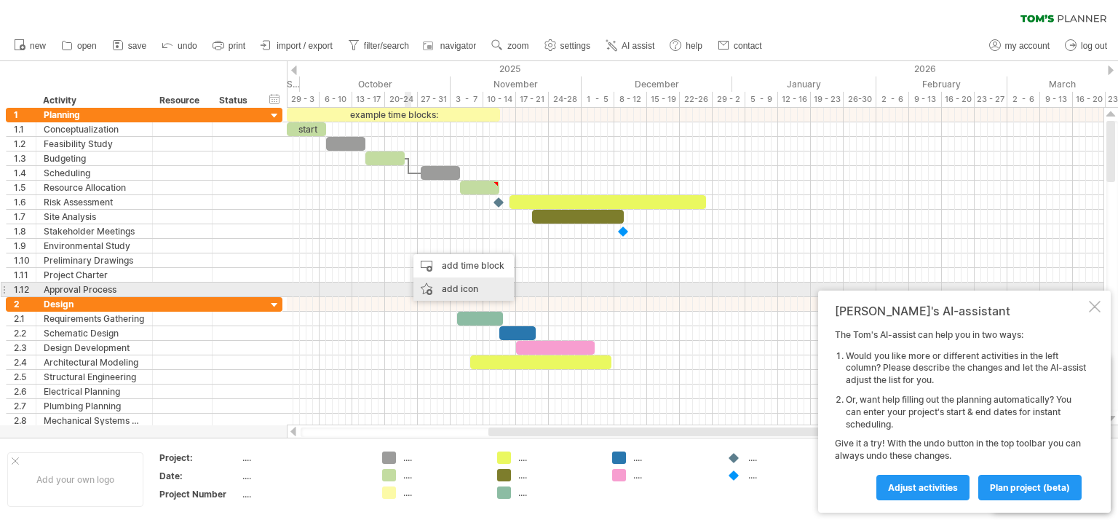
click at [471, 287] on div "add icon" at bounding box center [463, 288] width 100 height 23
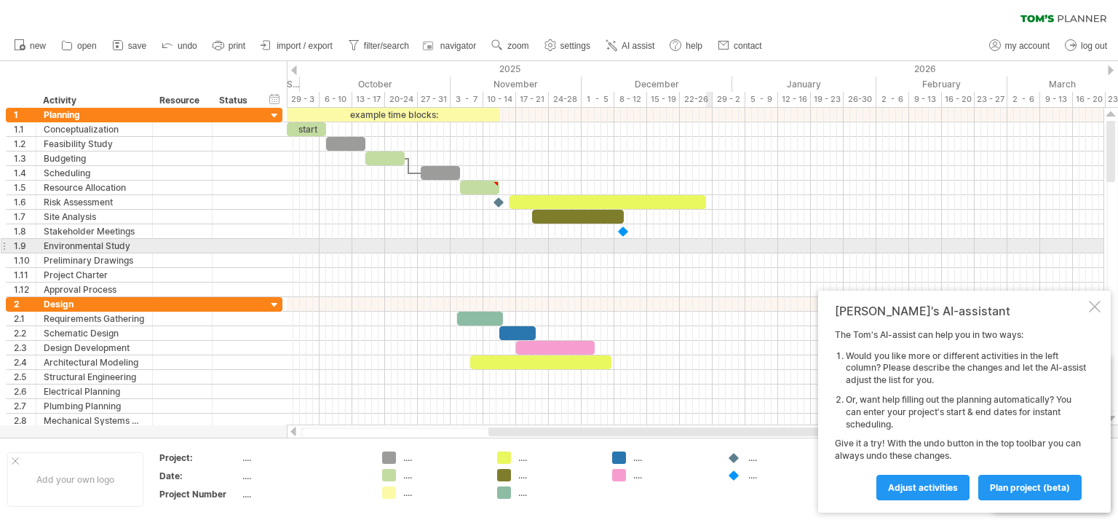
click at [710, 247] on div at bounding box center [695, 246] width 817 height 15
click at [459, 240] on div at bounding box center [695, 246] width 817 height 15
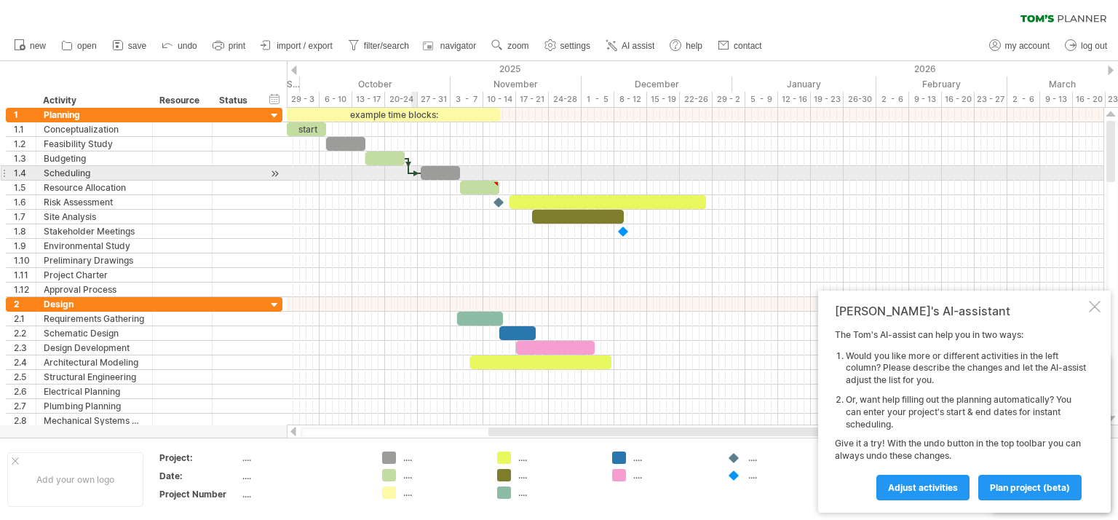
click at [413, 171] on div at bounding box center [415, 173] width 12 height 4
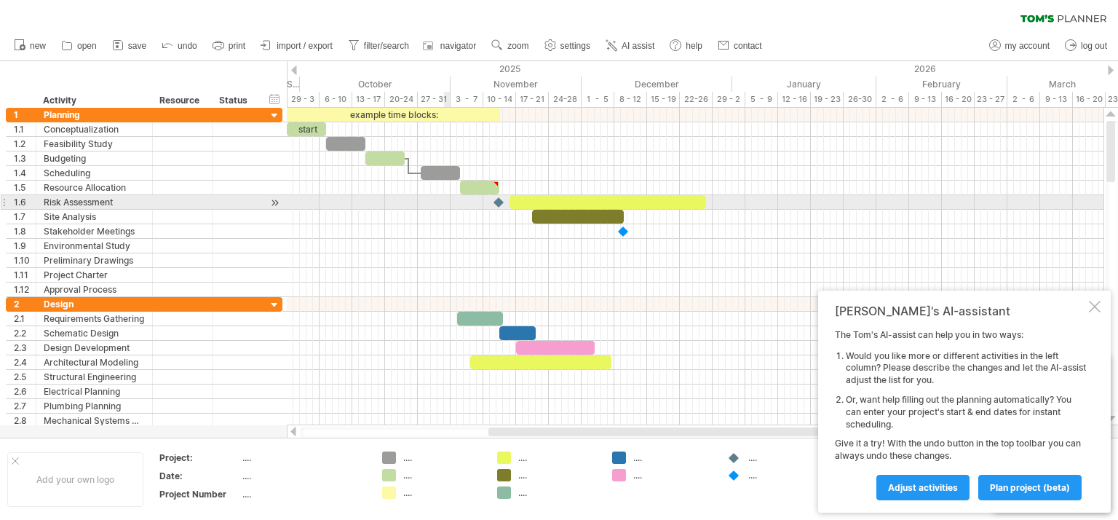
click at [448, 206] on div at bounding box center [695, 202] width 817 height 15
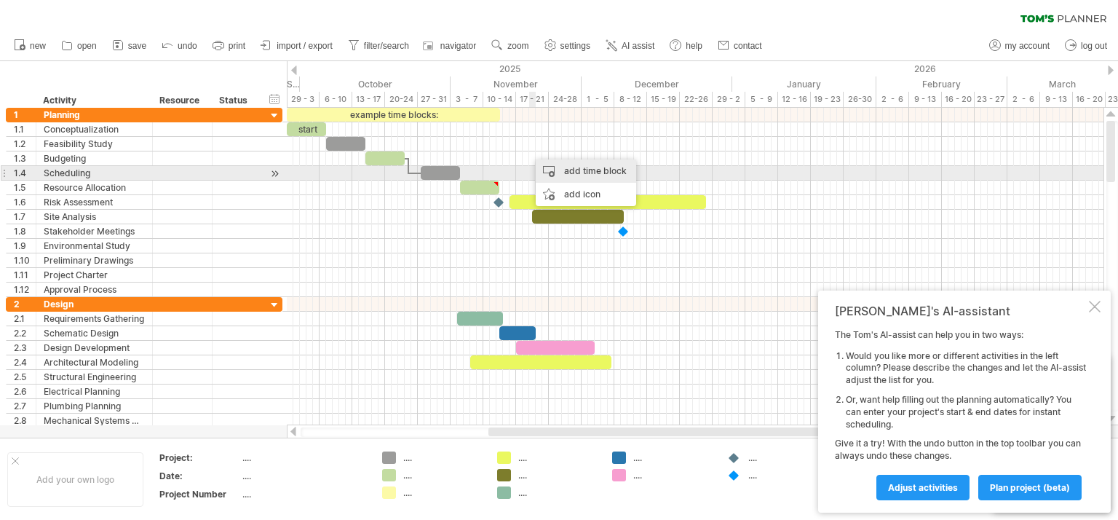
click at [551, 170] on div "add time block" at bounding box center [586, 170] width 100 height 23
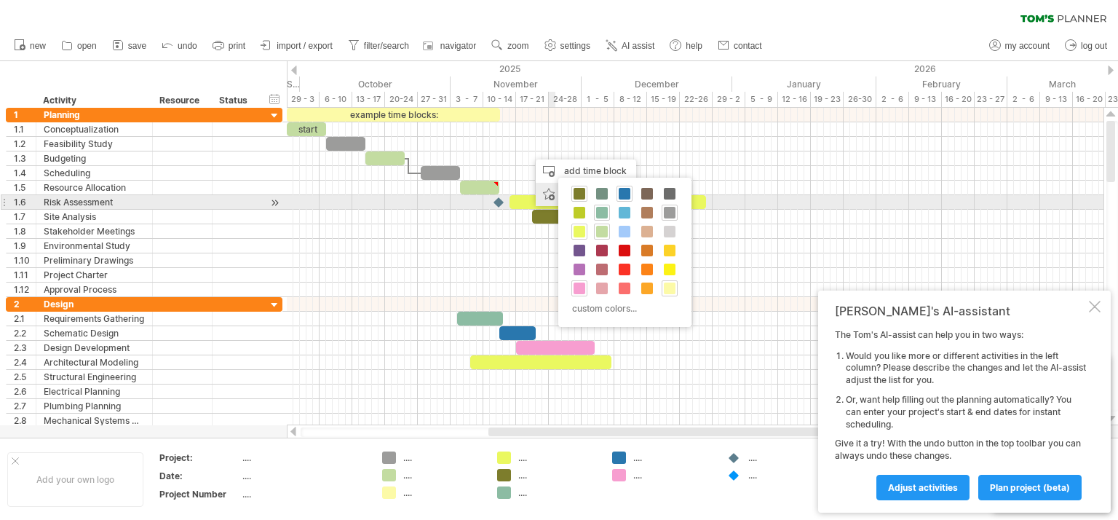
click at [552, 195] on div "add icon" at bounding box center [586, 194] width 100 height 23
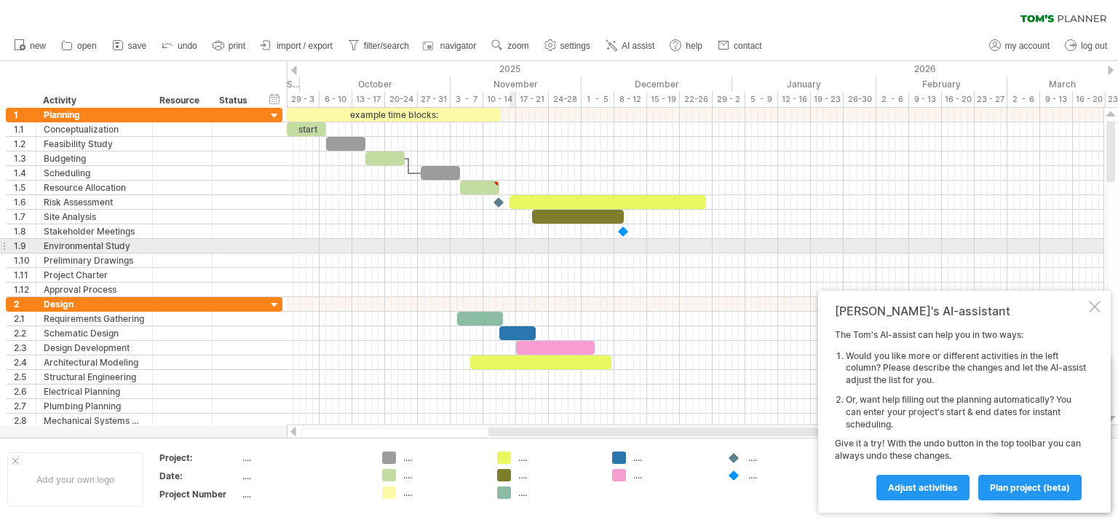
click at [512, 253] on div at bounding box center [695, 260] width 817 height 15
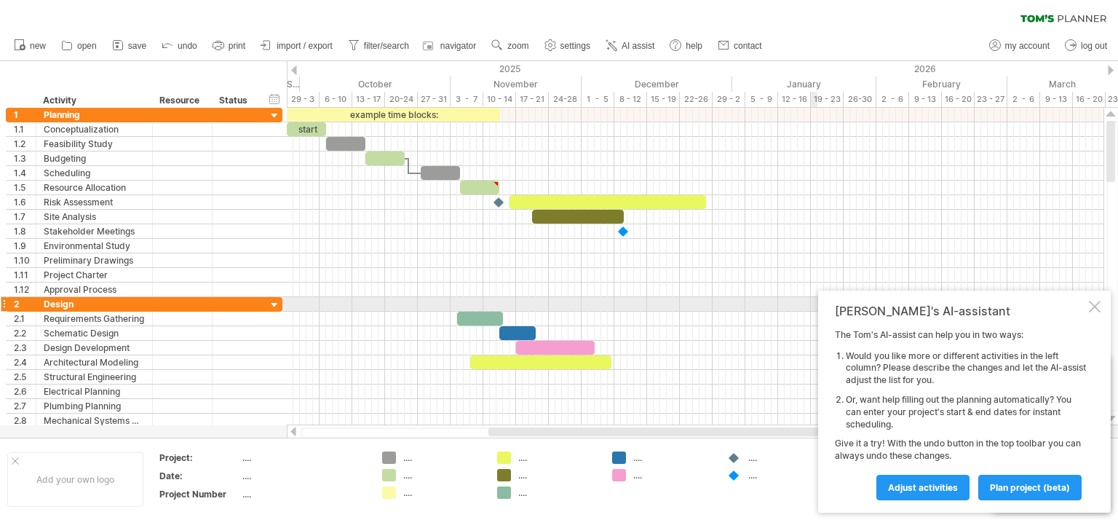
click at [1095, 302] on div at bounding box center [1095, 307] width 12 height 12
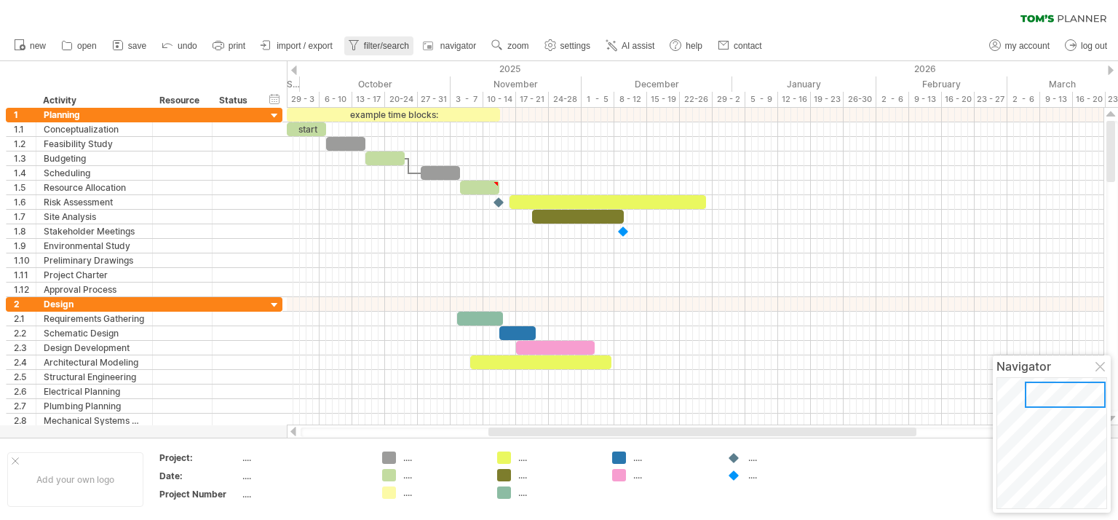
click at [392, 49] on span "filter/search" at bounding box center [386, 46] width 45 height 10
type input "**********"
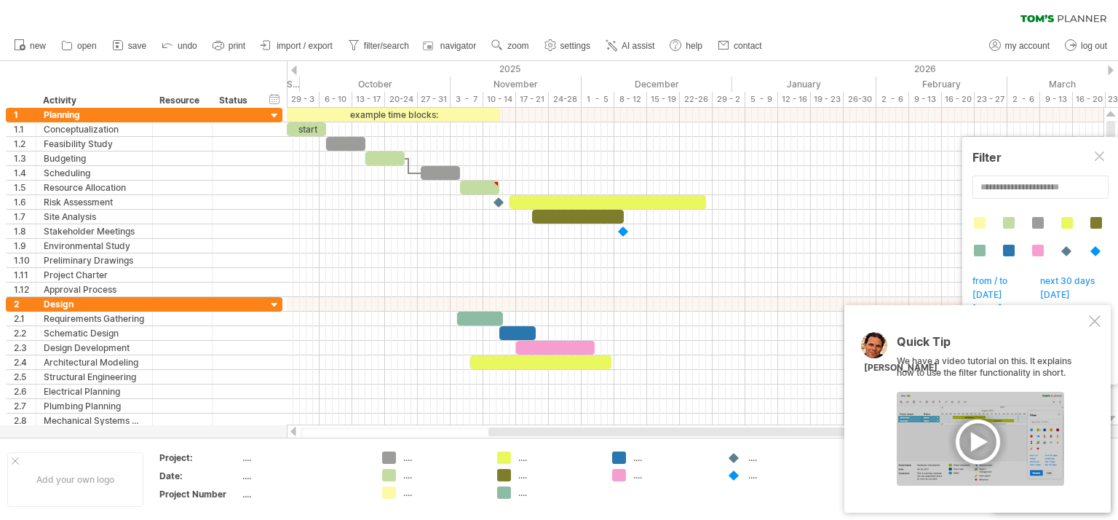
click at [978, 438] on div at bounding box center [980, 439] width 167 height 94
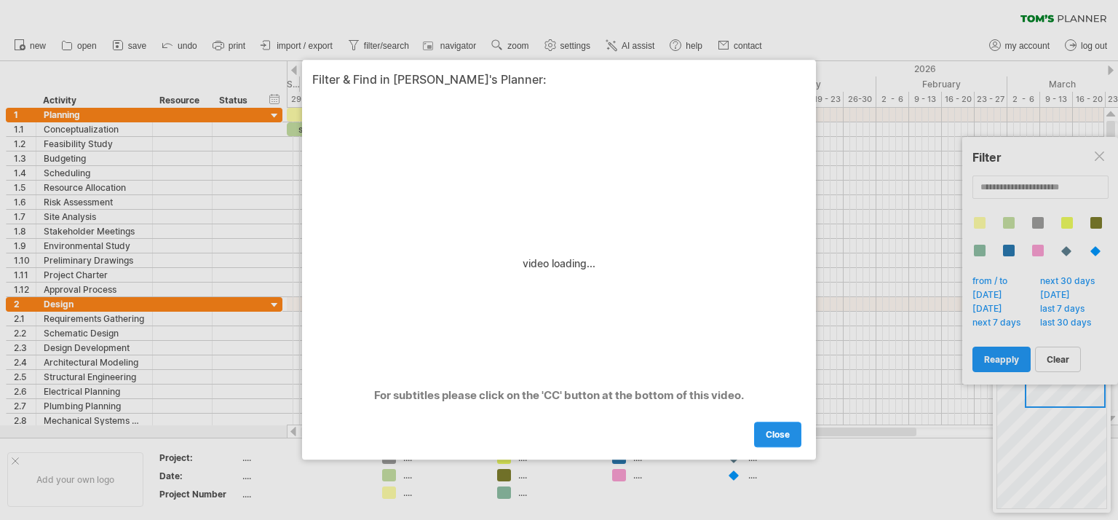
click at [775, 440] on link "close" at bounding box center [777, 434] width 47 height 25
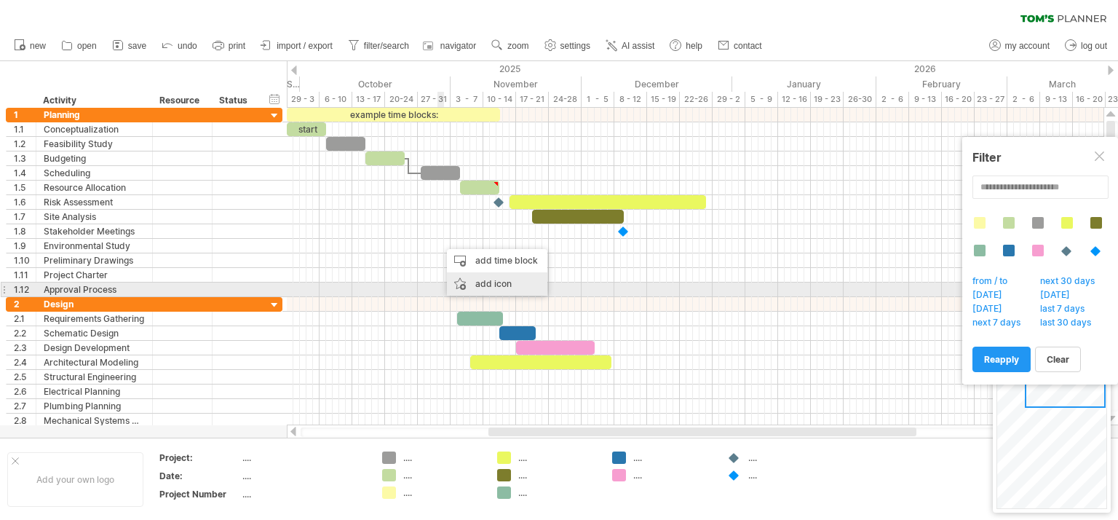
click at [482, 283] on div "add icon" at bounding box center [497, 283] width 100 height 23
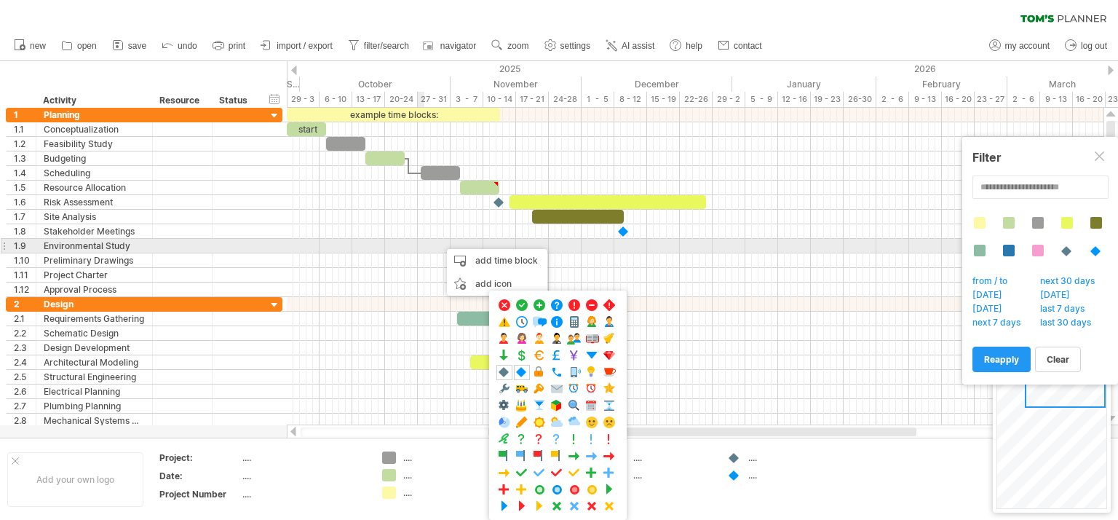
click at [419, 250] on div at bounding box center [695, 246] width 817 height 15
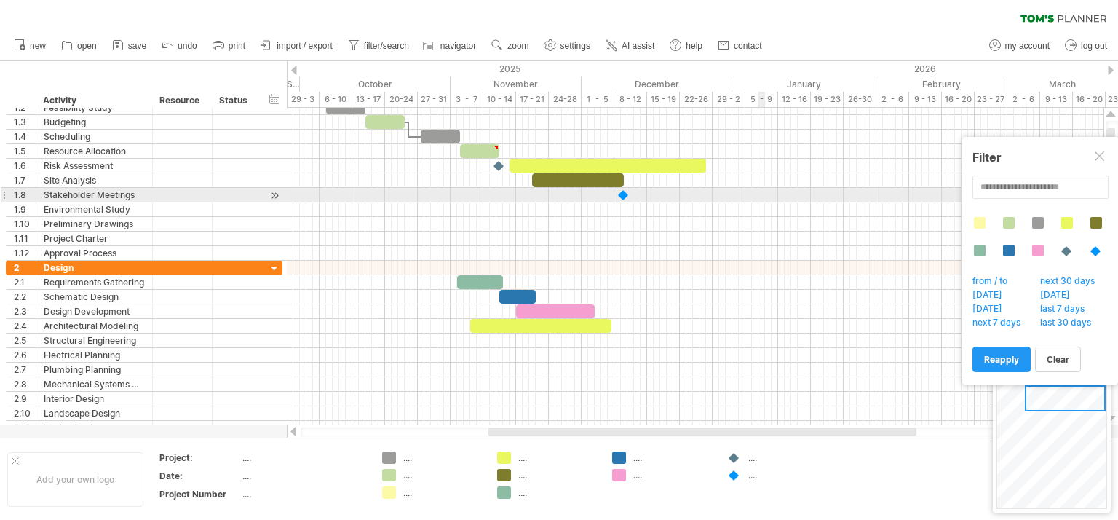
click at [763, 194] on div at bounding box center [695, 195] width 817 height 15
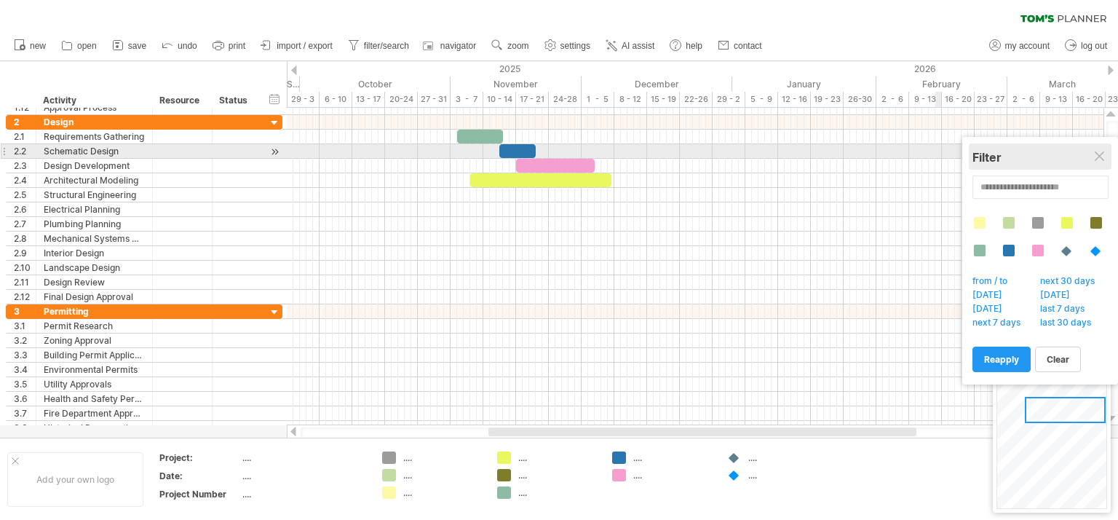
click at [1093, 154] on div "Filter" at bounding box center [1039, 157] width 135 height 15
click at [1099, 154] on div at bounding box center [1101, 157] width 12 height 12
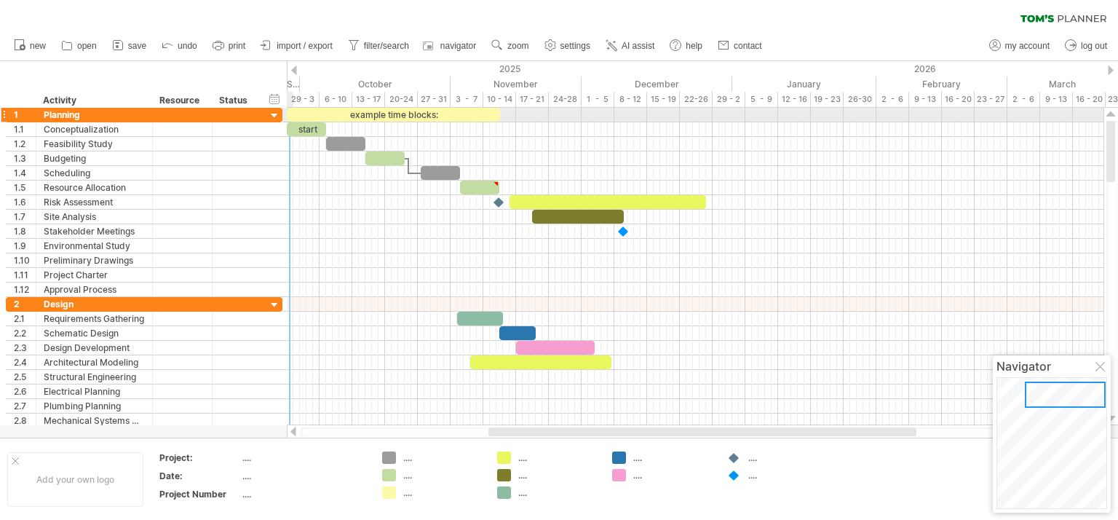
click at [274, 116] on div at bounding box center [275, 116] width 14 height 14
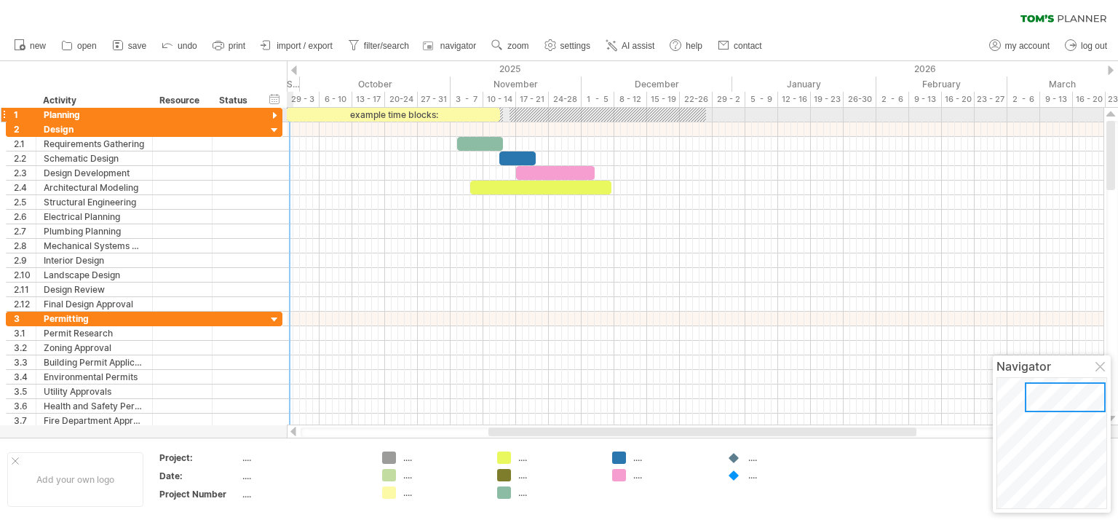
click at [275, 113] on div at bounding box center [275, 116] width 14 height 14
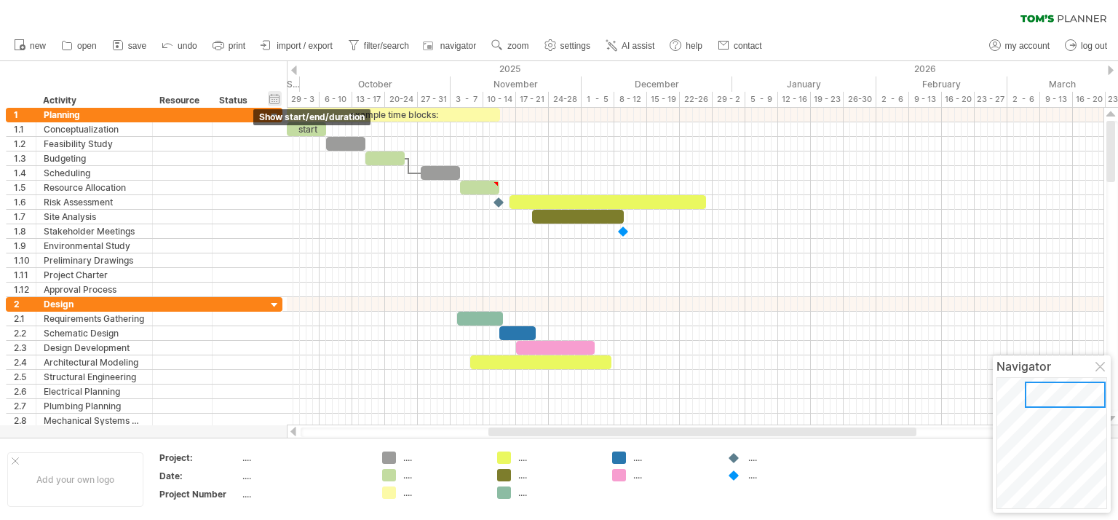
click at [275, 101] on div "hide start/end/duration show start/end/duration" at bounding box center [275, 98] width 14 height 15
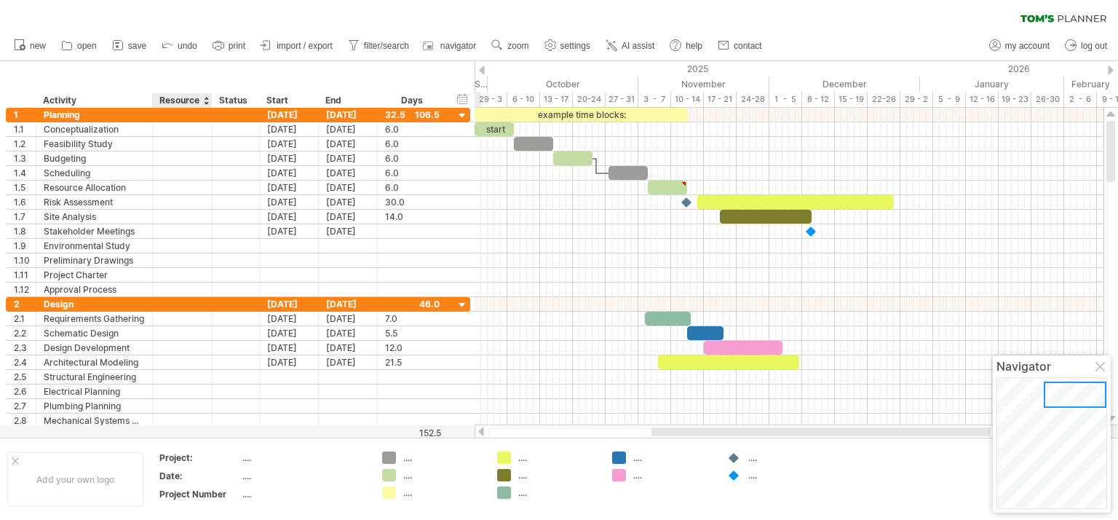
click at [191, 98] on div "Resource" at bounding box center [181, 100] width 44 height 15
click at [220, 66] on div "hide start/end/duration show start/end/duration ******** Activity ******** Reso…" at bounding box center [237, 84] width 475 height 47
click at [484, 73] on div at bounding box center [482, 70] width 6 height 9
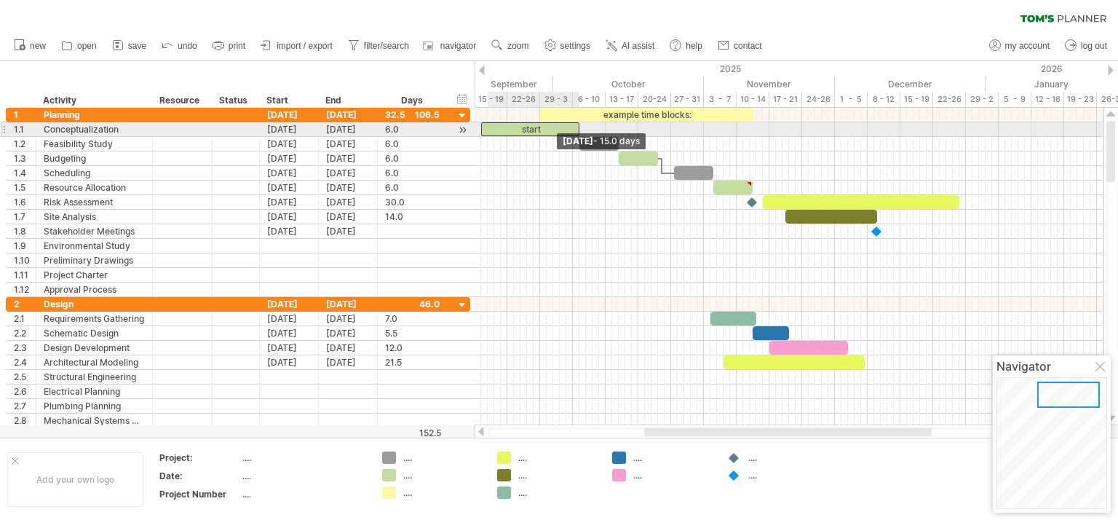
drag, startPoint x: 537, startPoint y: 130, endPoint x: 477, endPoint y: 127, distance: 60.5
click at [477, 127] on div "example time blocks: start [DATE] - 12.0 days [DATE] - 15.0 days" at bounding box center [789, 266] width 629 height 317
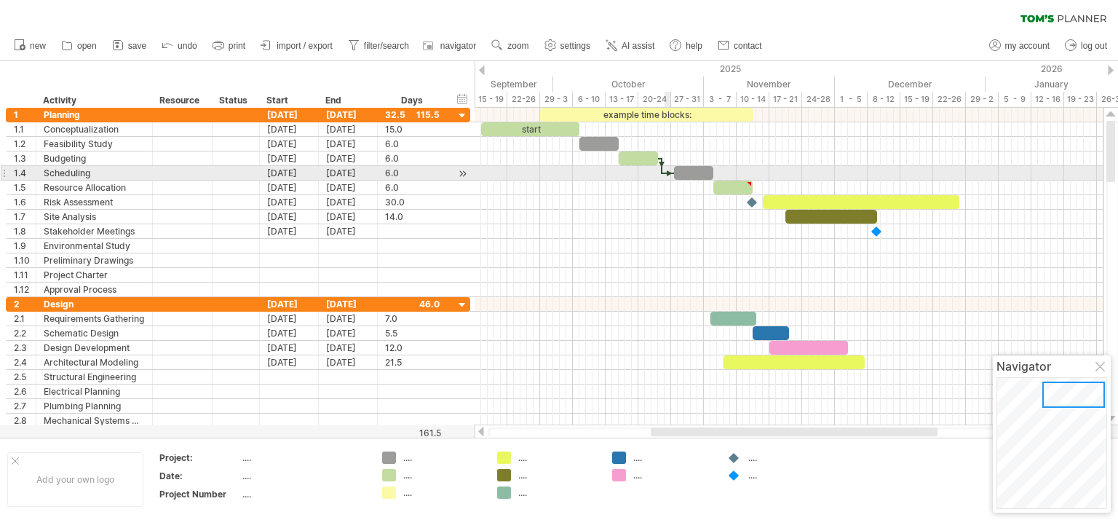
click at [665, 171] on div at bounding box center [668, 173] width 12 height 4
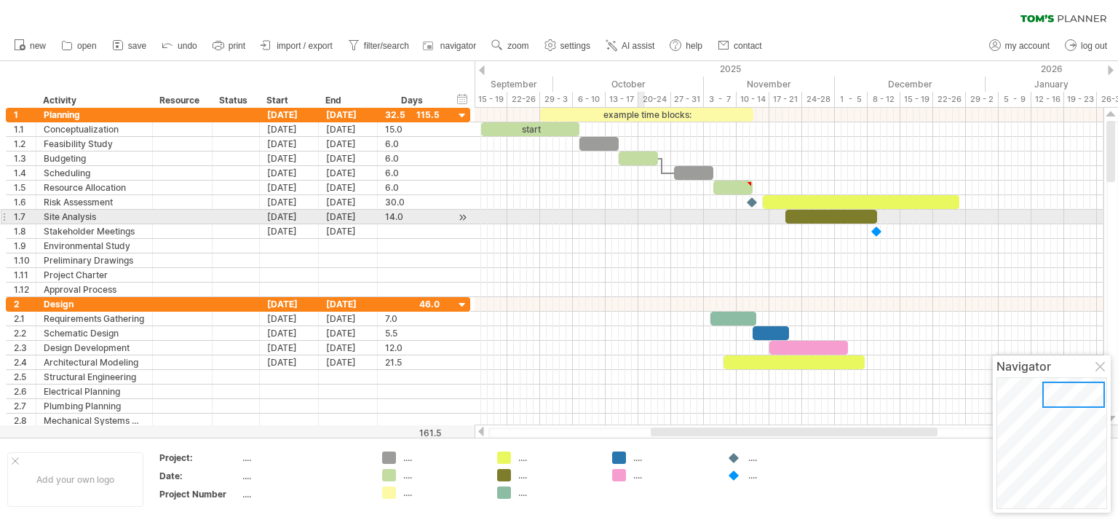
click at [643, 217] on div at bounding box center [789, 217] width 629 height 15
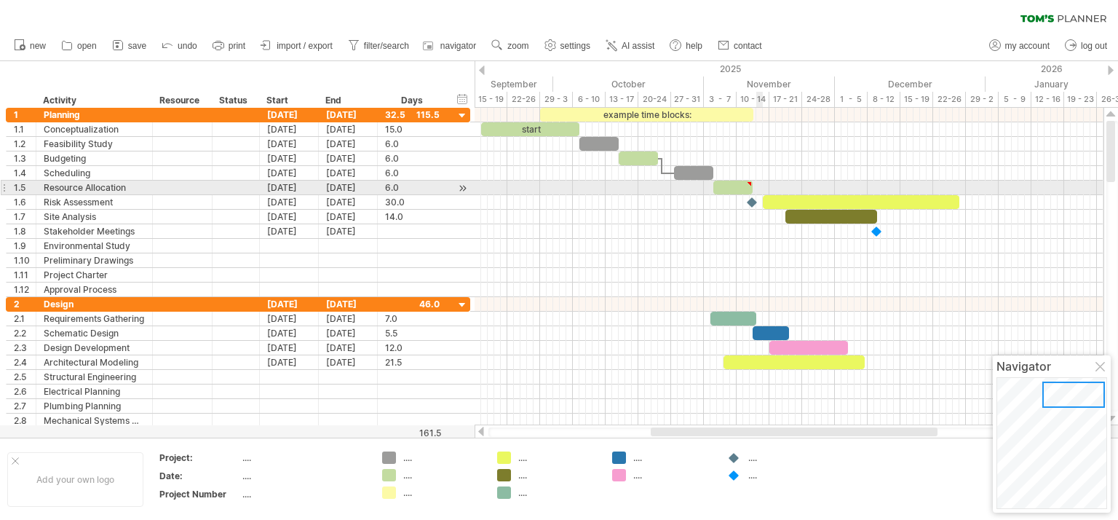
click at [757, 186] on div at bounding box center [789, 188] width 629 height 15
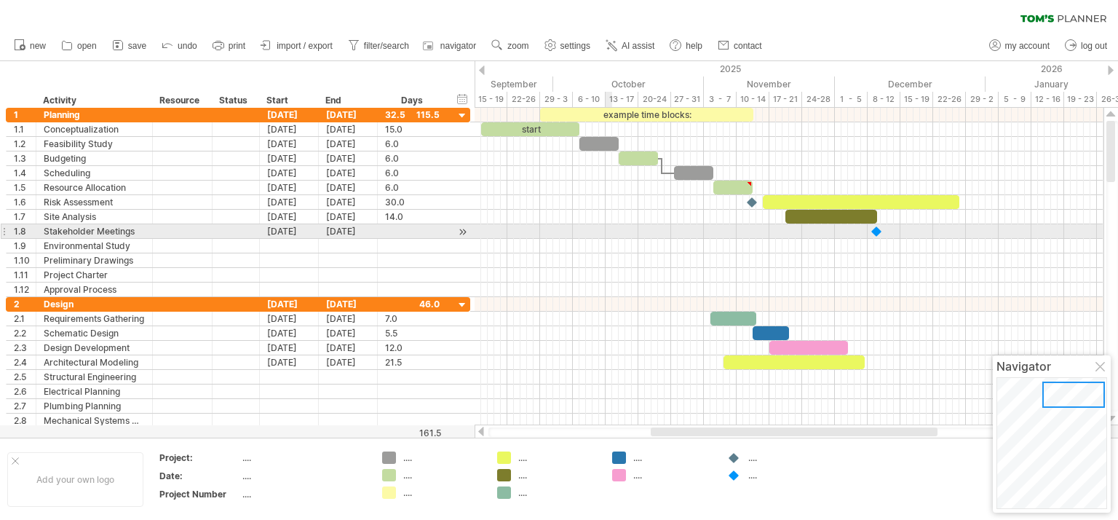
click at [611, 226] on div at bounding box center [789, 231] width 629 height 15
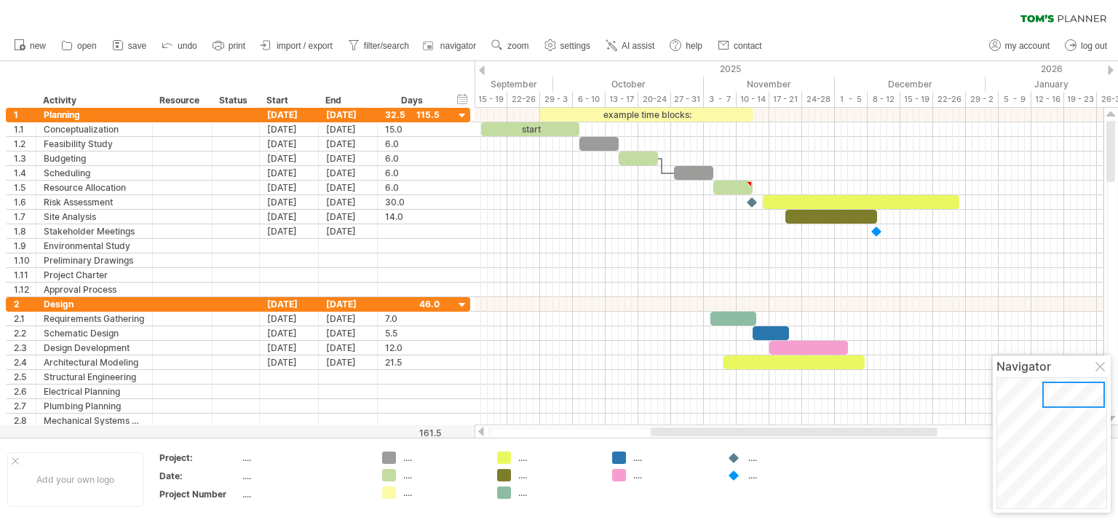
click at [1112, 69] on div at bounding box center [1111, 70] width 6 height 9
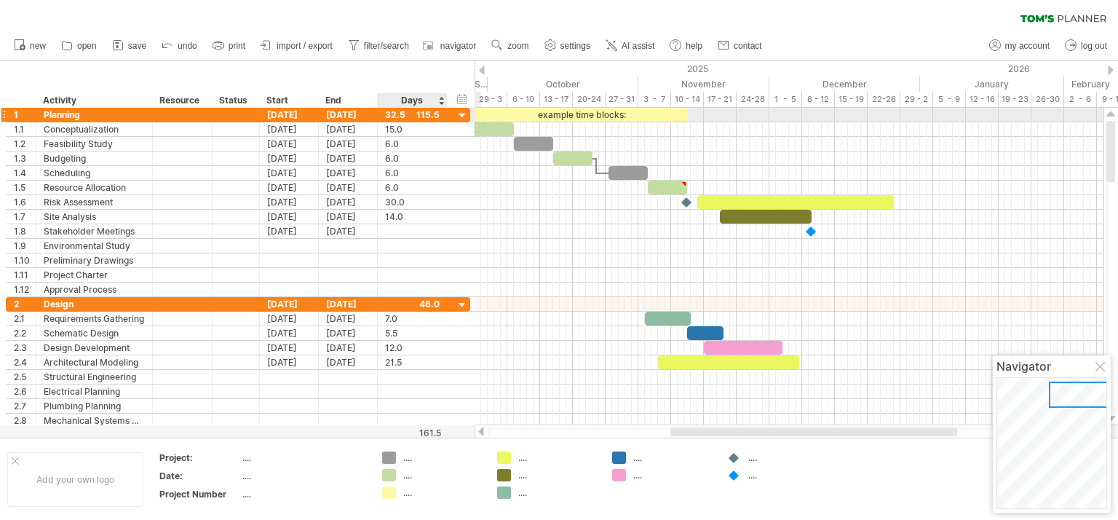
click at [462, 116] on div at bounding box center [463, 116] width 14 height 14
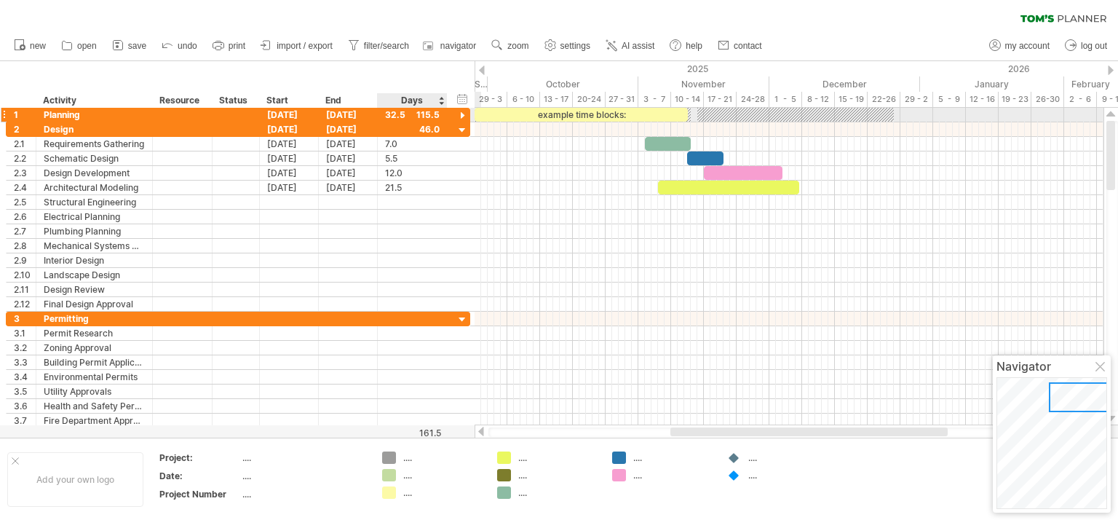
click at [462, 116] on div at bounding box center [463, 116] width 14 height 14
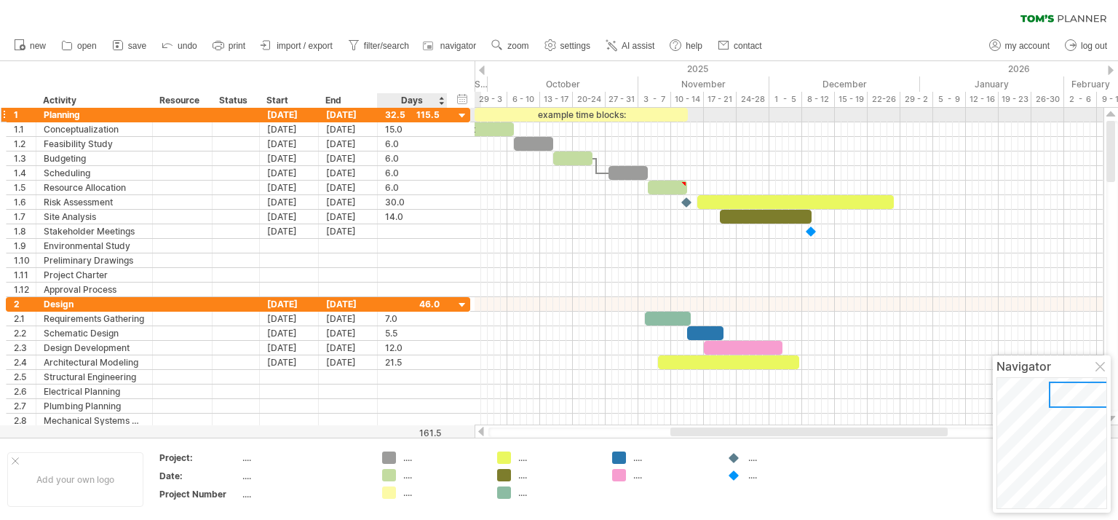
click at [462, 116] on div at bounding box center [463, 116] width 14 height 14
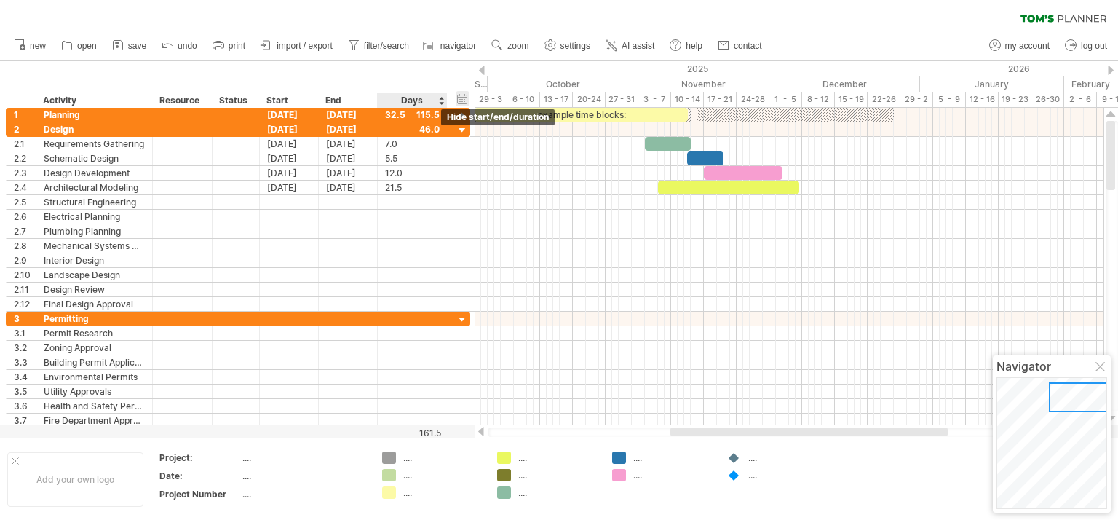
click at [464, 98] on div "hide start/end/duration show start/end/duration" at bounding box center [463, 98] width 14 height 15
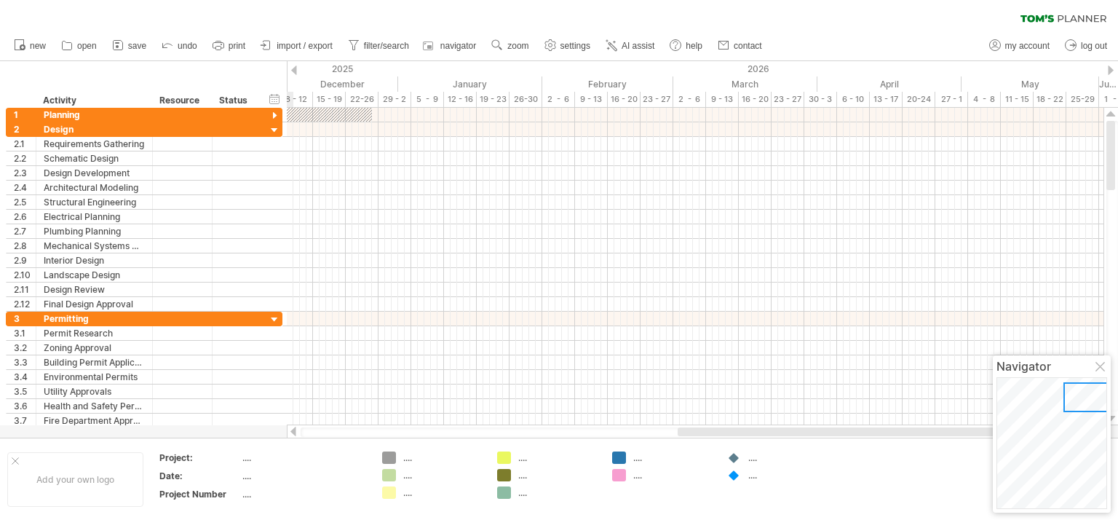
click at [1039, 468] on body "progress(100%) Trying to reach [DOMAIN_NAME] Connected again... 0% clear filter…" at bounding box center [559, 261] width 1118 height 523
click at [1112, 68] on div at bounding box center [1111, 70] width 6 height 9
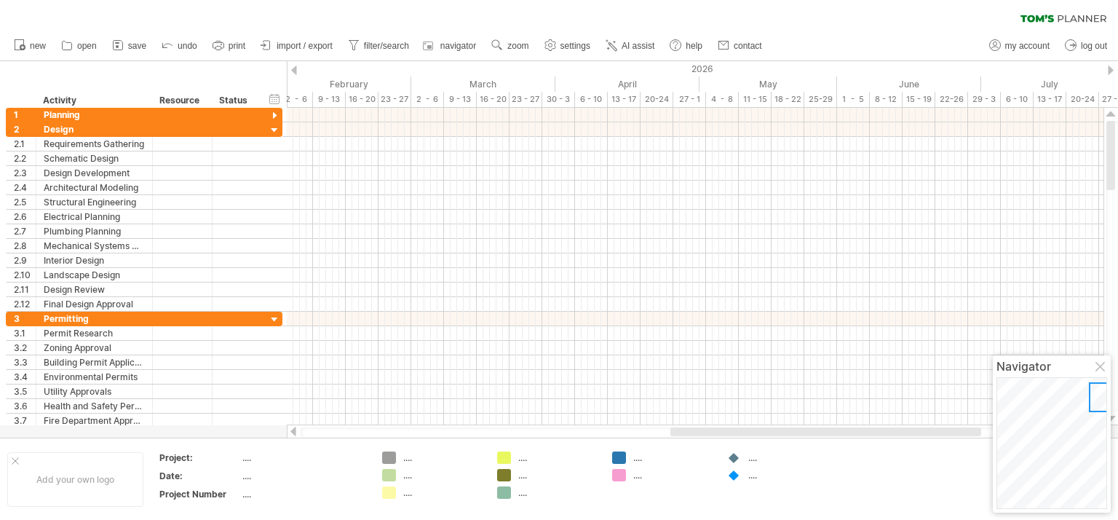
click at [1112, 68] on div at bounding box center [1111, 70] width 6 height 9
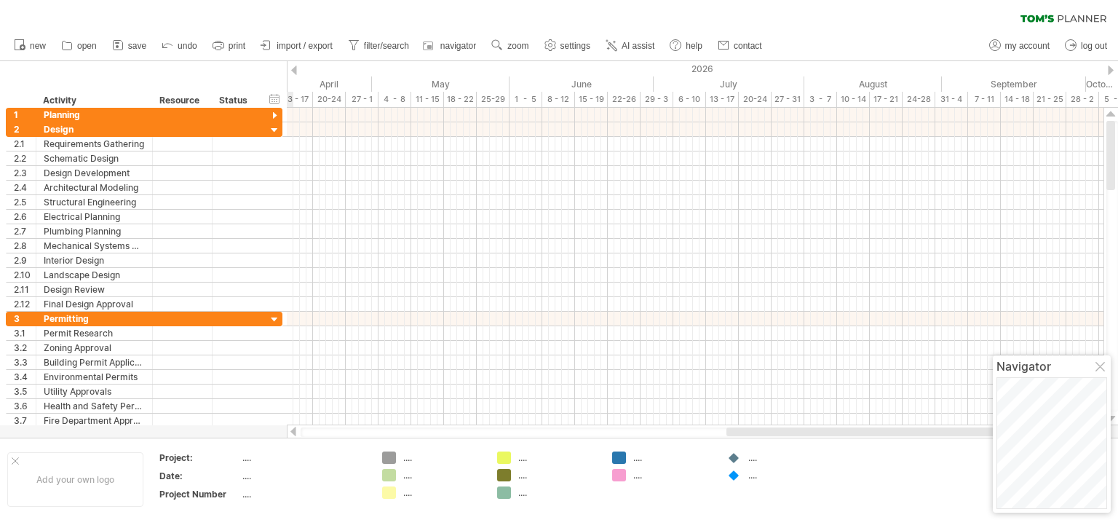
click at [1112, 68] on div at bounding box center [1111, 70] width 6 height 9
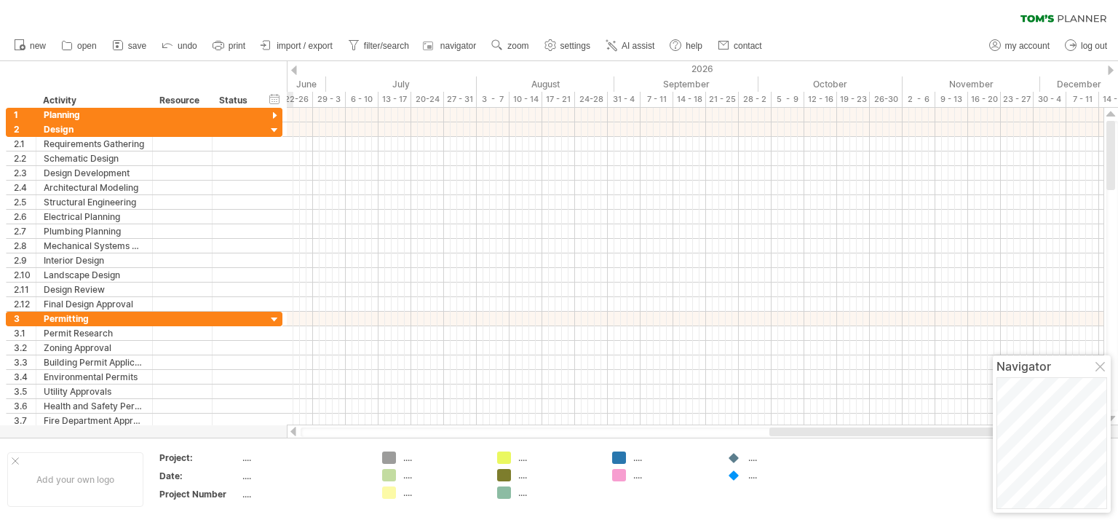
click at [1112, 68] on div at bounding box center [1111, 70] width 6 height 9
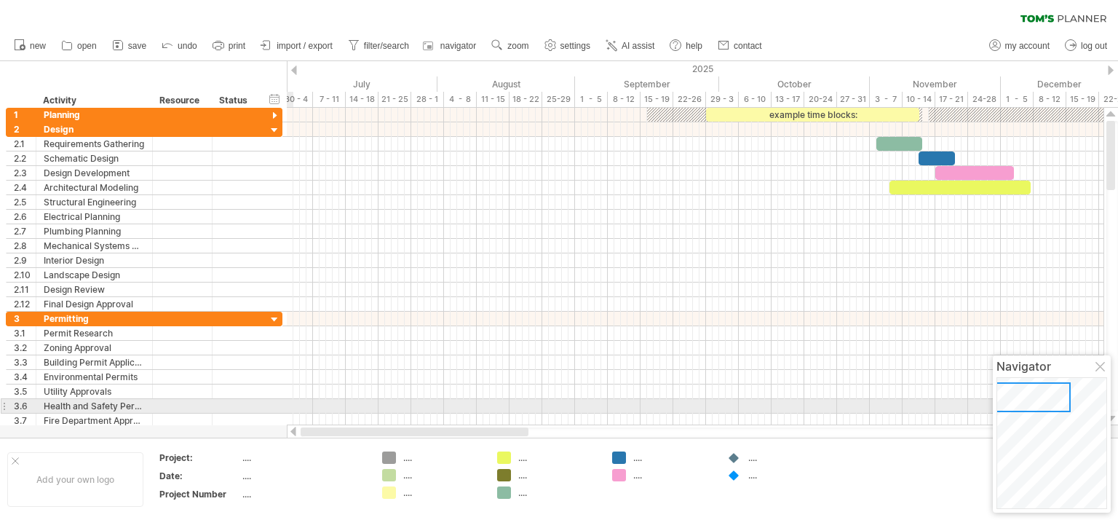
drag, startPoint x: 811, startPoint y: 432, endPoint x: 292, endPoint y: 404, distance: 519.7
click at [292, 404] on div "Trying to reach [DOMAIN_NAME] Connected again... 0% clear filter new 1" at bounding box center [559, 260] width 1118 height 520
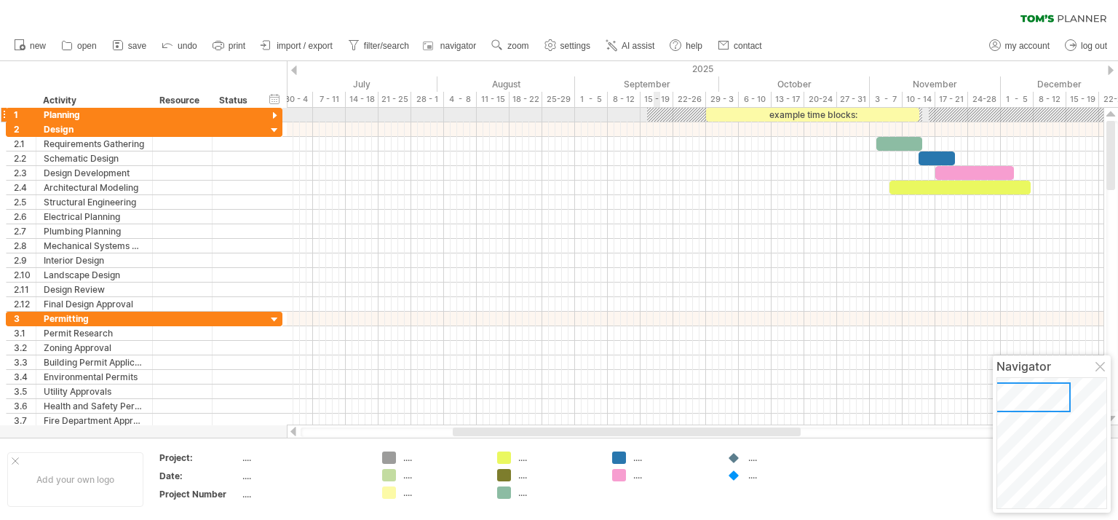
click at [659, 117] on div at bounding box center [735, 115] width 177 height 14
click at [659, 116] on div at bounding box center [735, 115] width 177 height 14
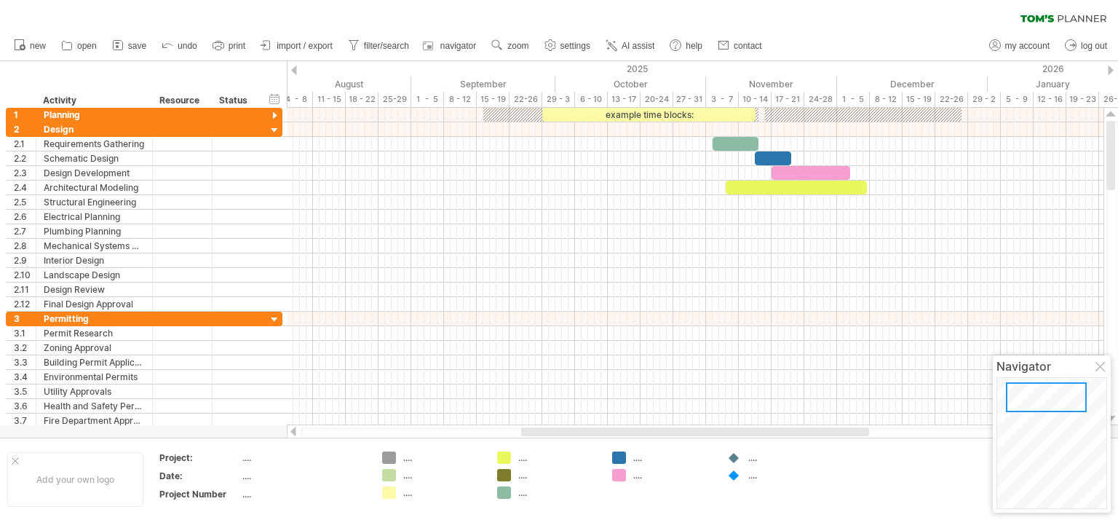
drag, startPoint x: 673, startPoint y: 430, endPoint x: 741, endPoint y: 430, distance: 68.4
click at [741, 430] on div at bounding box center [695, 431] width 348 height 9
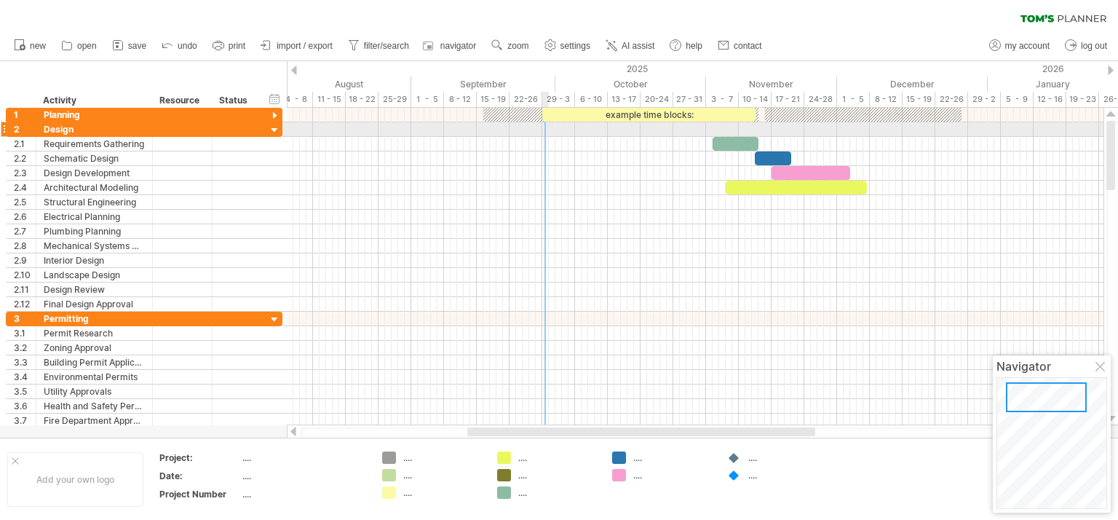
click at [547, 133] on div at bounding box center [695, 129] width 817 height 15
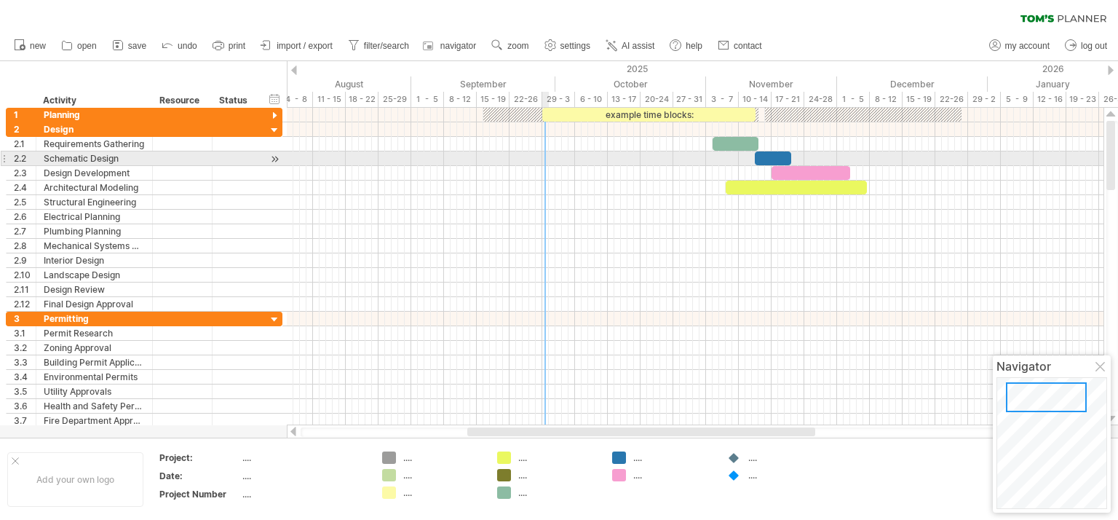
click at [544, 157] on div at bounding box center [695, 158] width 817 height 15
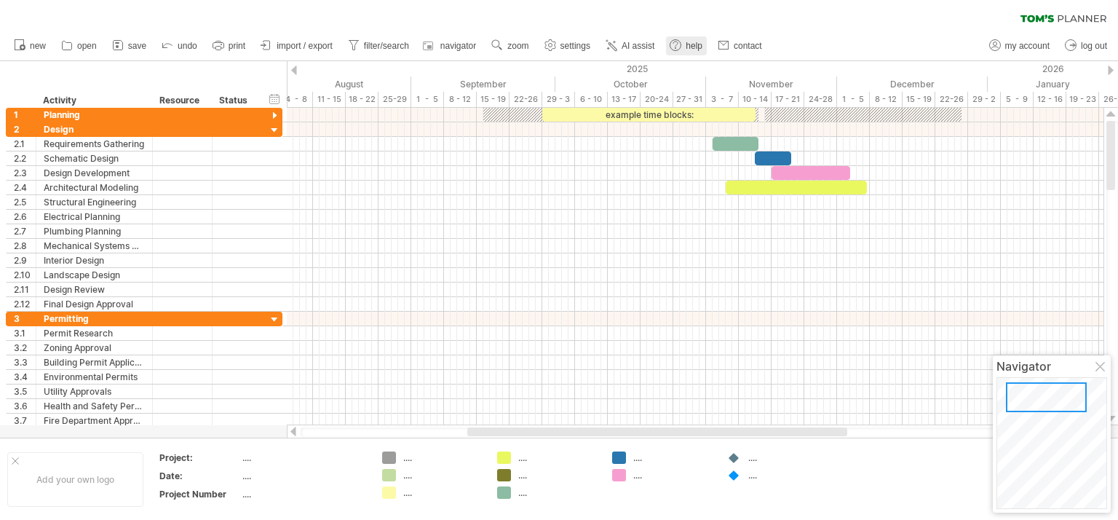
click at [701, 47] on span "help" at bounding box center [694, 46] width 17 height 10
